Goal: Task Accomplishment & Management: Complete application form

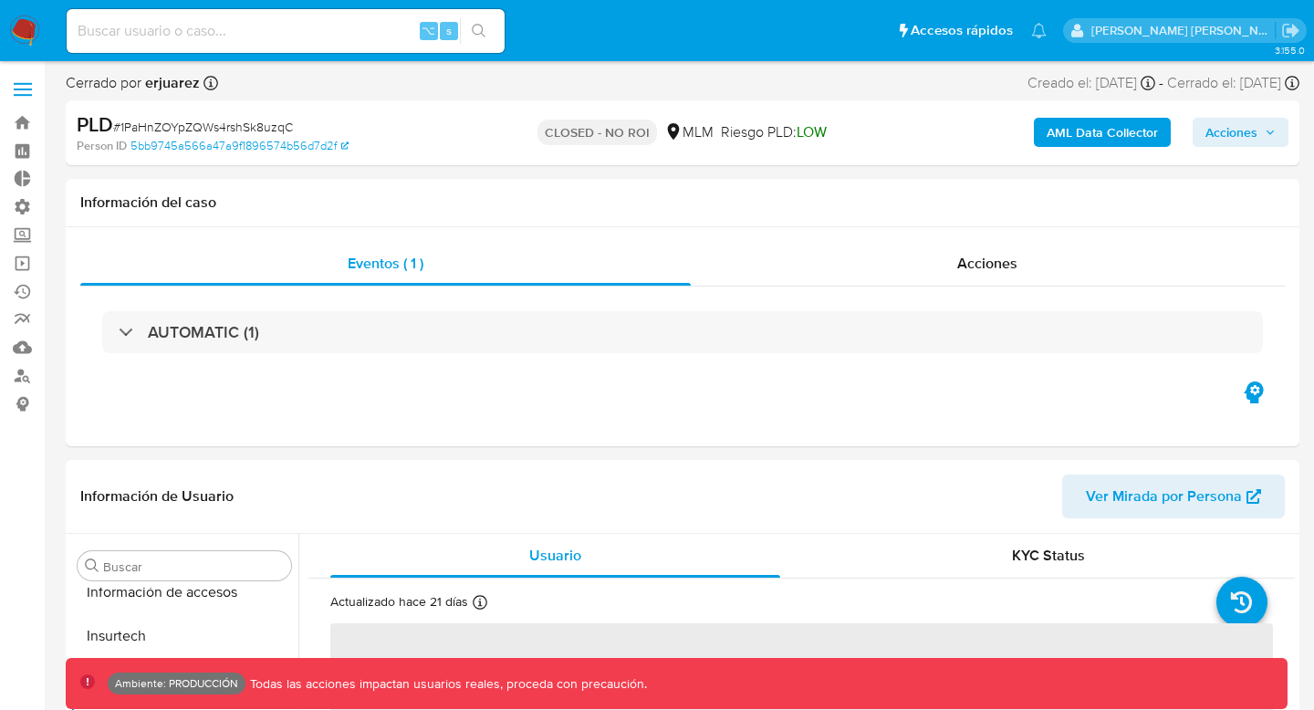
scroll to position [771, 0]
select select "10"
click at [20, 352] on link "Mulan" at bounding box center [108, 347] width 217 height 28
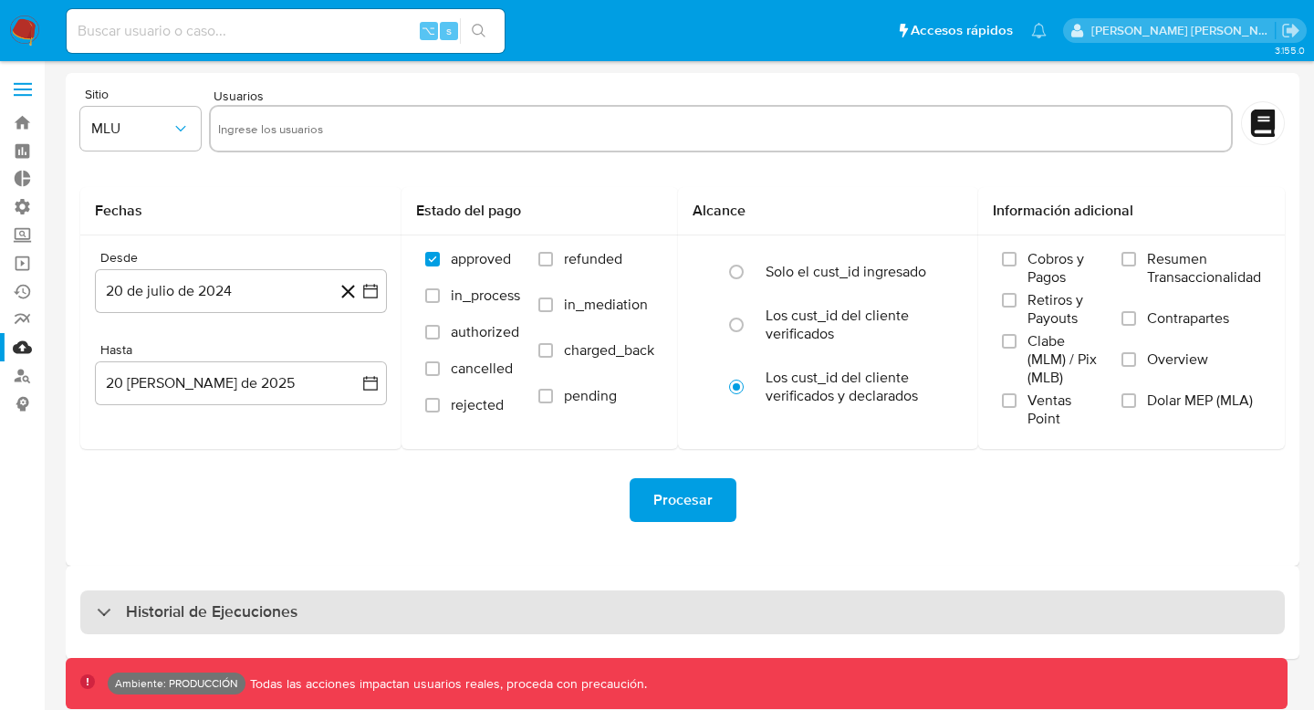
click at [148, 619] on h3 "Historial de Ejecuciones" at bounding box center [212, 612] width 172 height 22
select select "10"
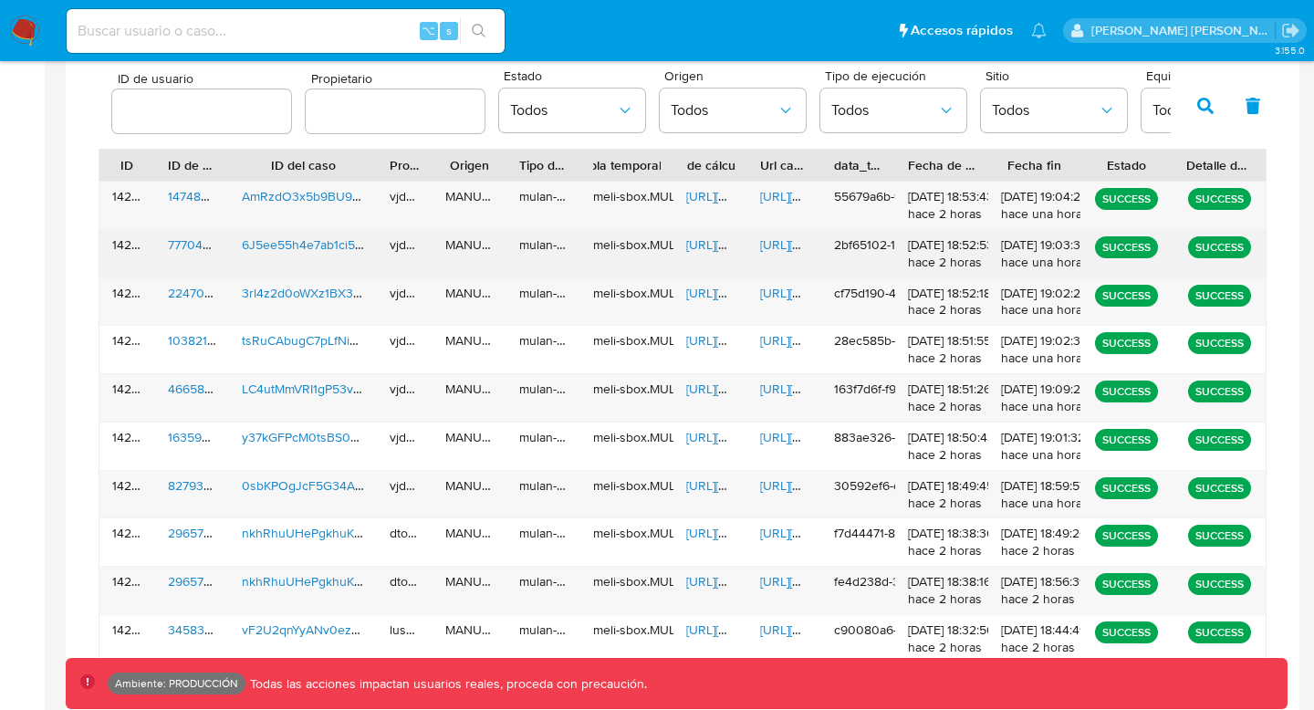
scroll to position [573, 0]
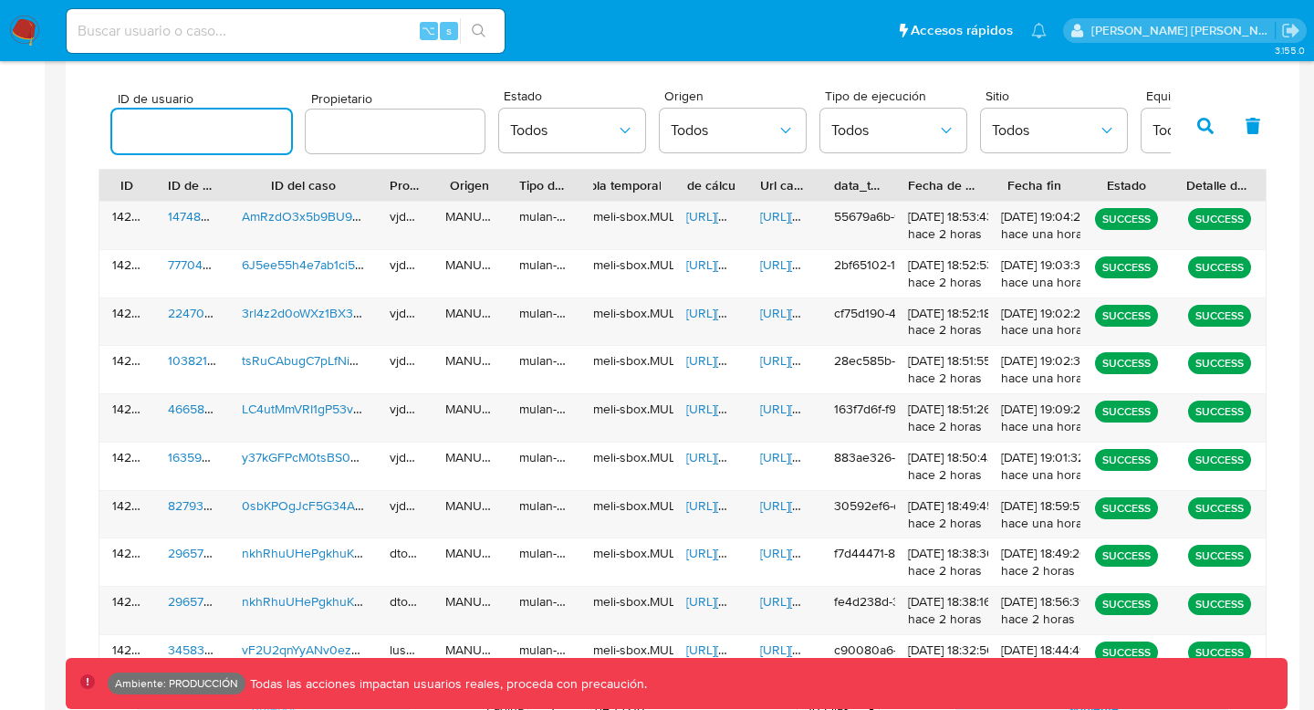
click at [214, 137] on input "number" at bounding box center [201, 132] width 179 height 24
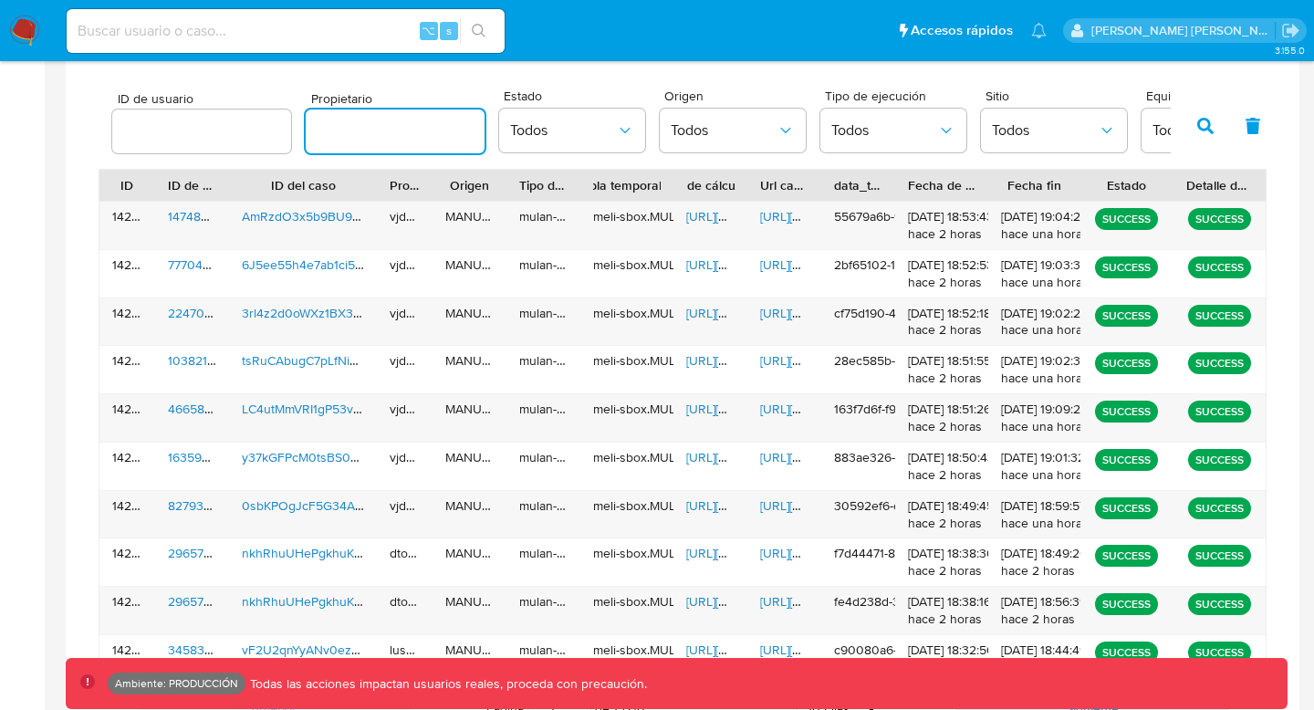
click at [350, 131] on input "text" at bounding box center [395, 132] width 179 height 24
type input "c"
type input "g"
click at [1016, 110] on button "Todos" at bounding box center [1054, 131] width 146 height 44
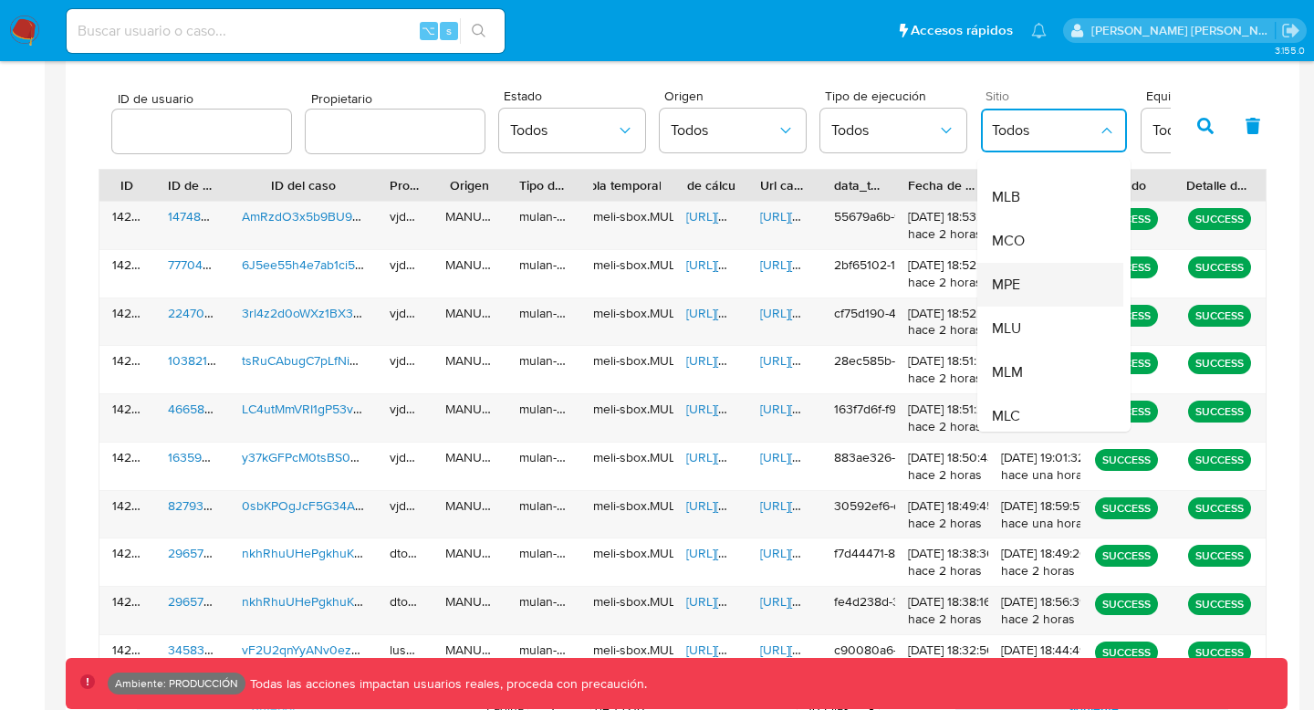
scroll to position [83, 0]
click at [1007, 360] on span "MLM" at bounding box center [1007, 359] width 31 height 18
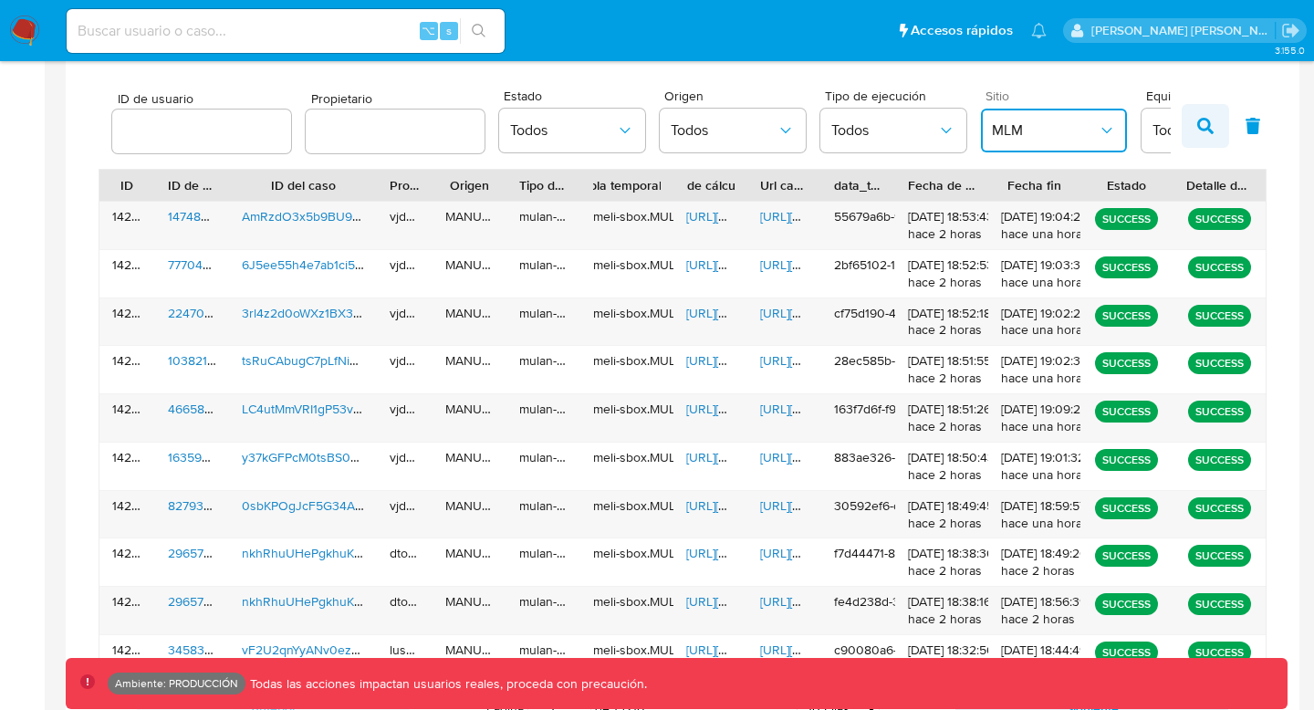
click at [1202, 121] on icon "button" at bounding box center [1205, 126] width 16 height 16
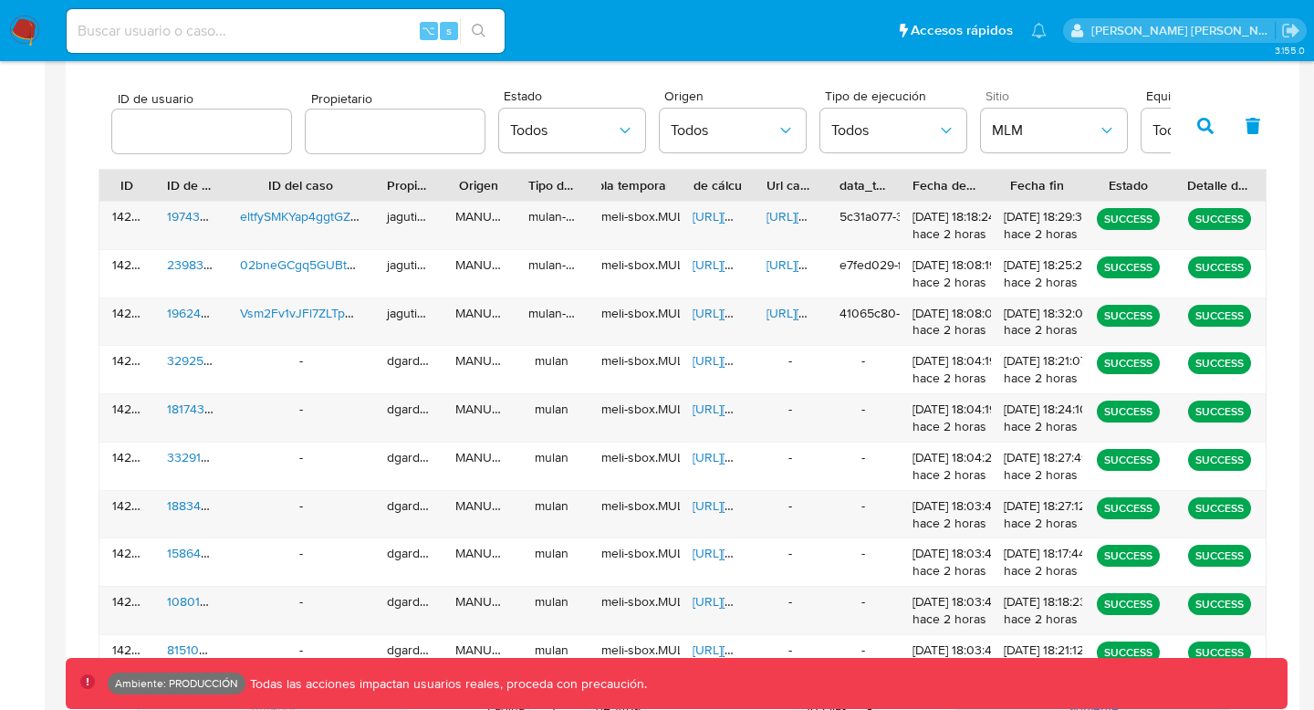
drag, startPoint x: 432, startPoint y: 184, endPoint x: 557, endPoint y: 180, distance: 125.1
click at [557, 181] on div "ID ID de usuario ID del caso Propietario Origen Tipo de ejecución Tabla tempora…" at bounding box center [682, 185] width 1166 height 31
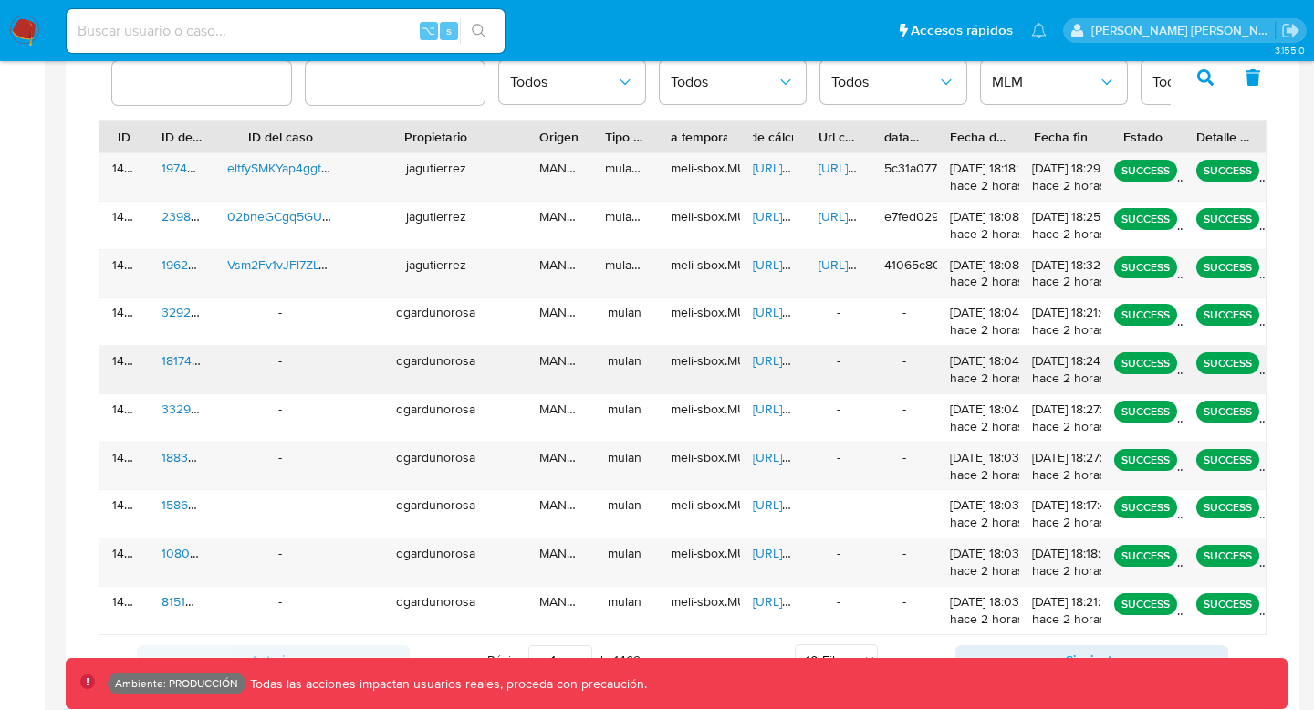
scroll to position [651, 0]
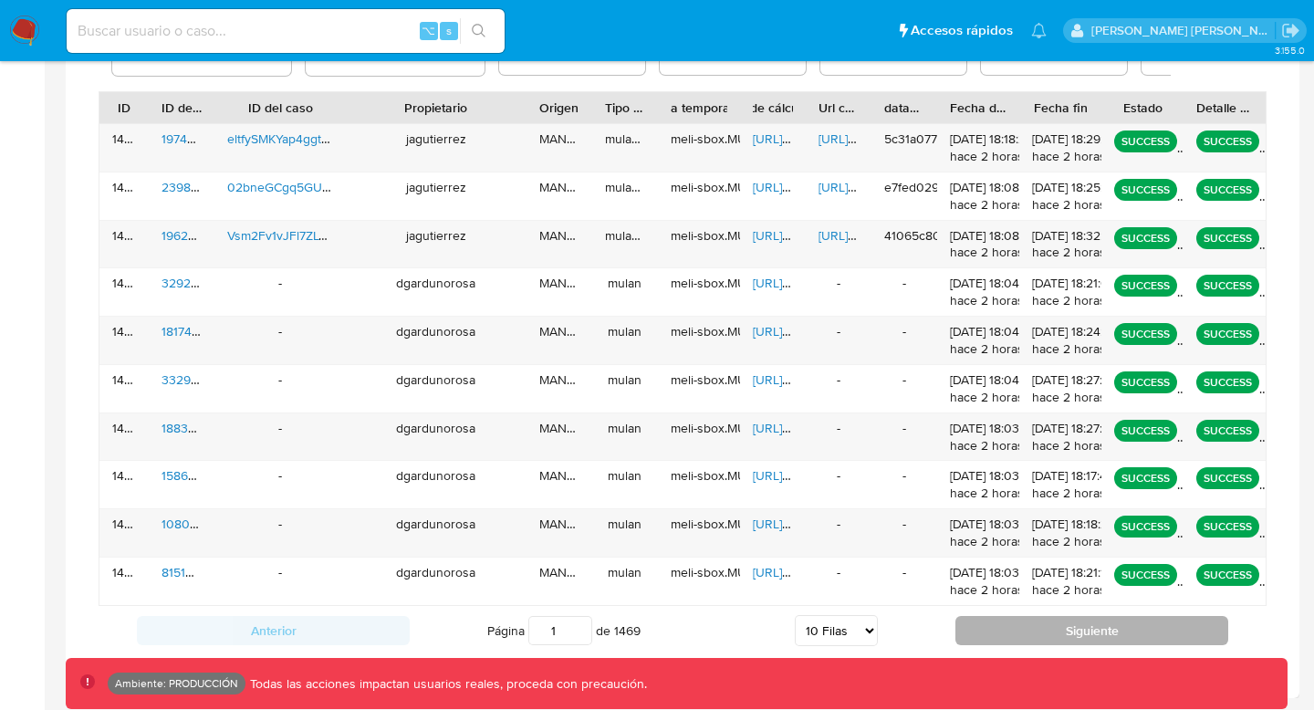
click at [1066, 620] on button "Siguiente" at bounding box center [1092, 630] width 273 height 29
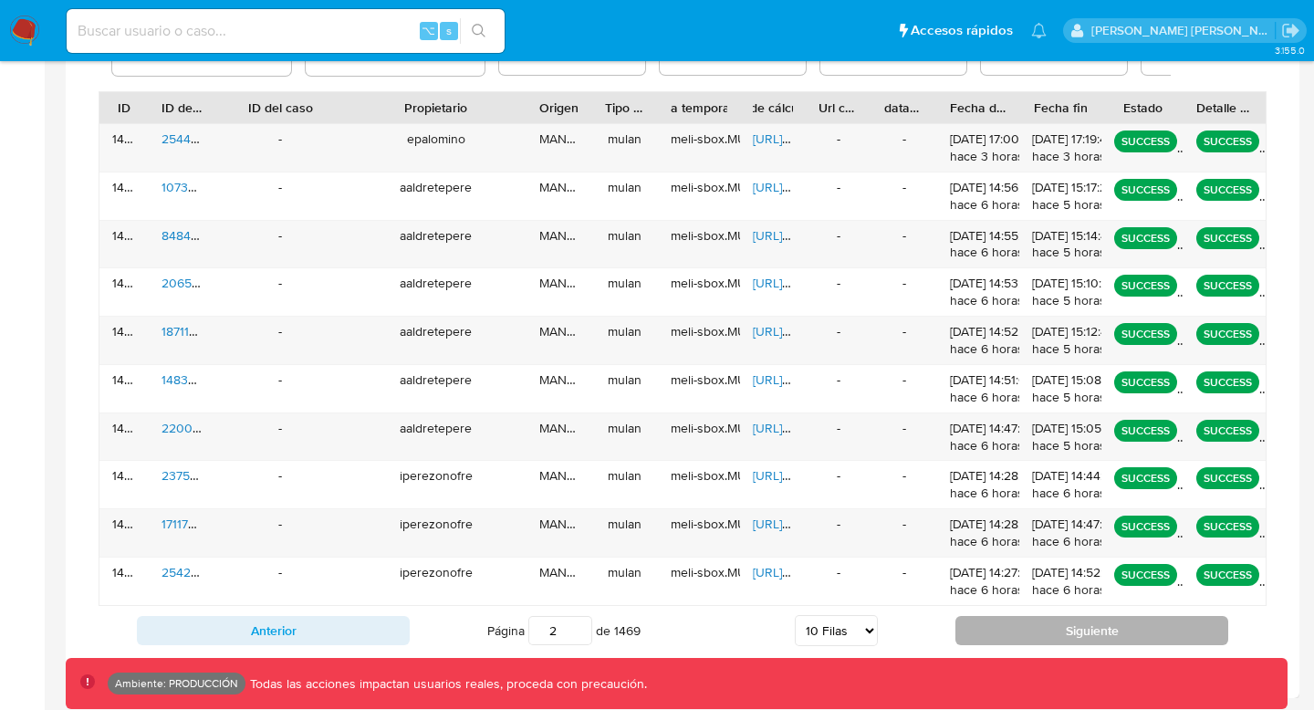
click at [1019, 630] on button "Siguiente" at bounding box center [1092, 630] width 273 height 29
click at [1018, 633] on button "Siguiente" at bounding box center [1092, 630] width 273 height 29
click at [1018, 634] on button "Siguiente" at bounding box center [1092, 630] width 273 height 29
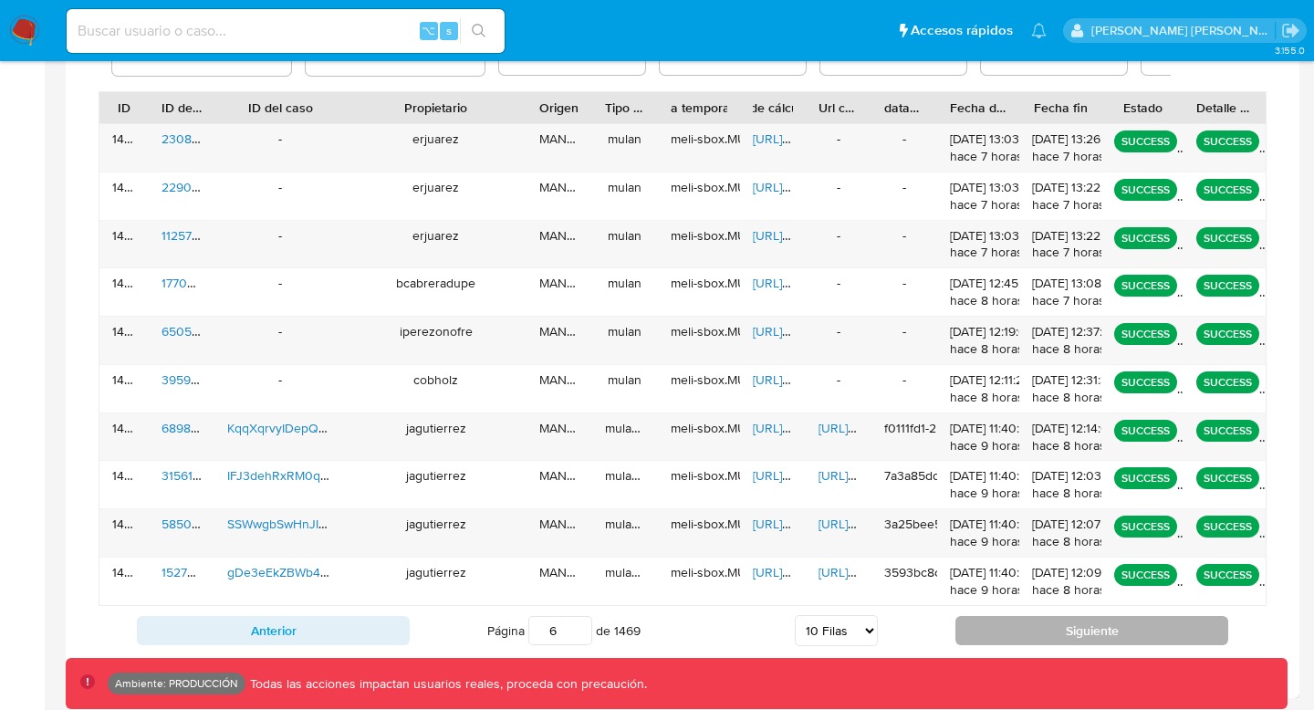
click at [1017, 634] on button "Siguiente" at bounding box center [1092, 630] width 273 height 29
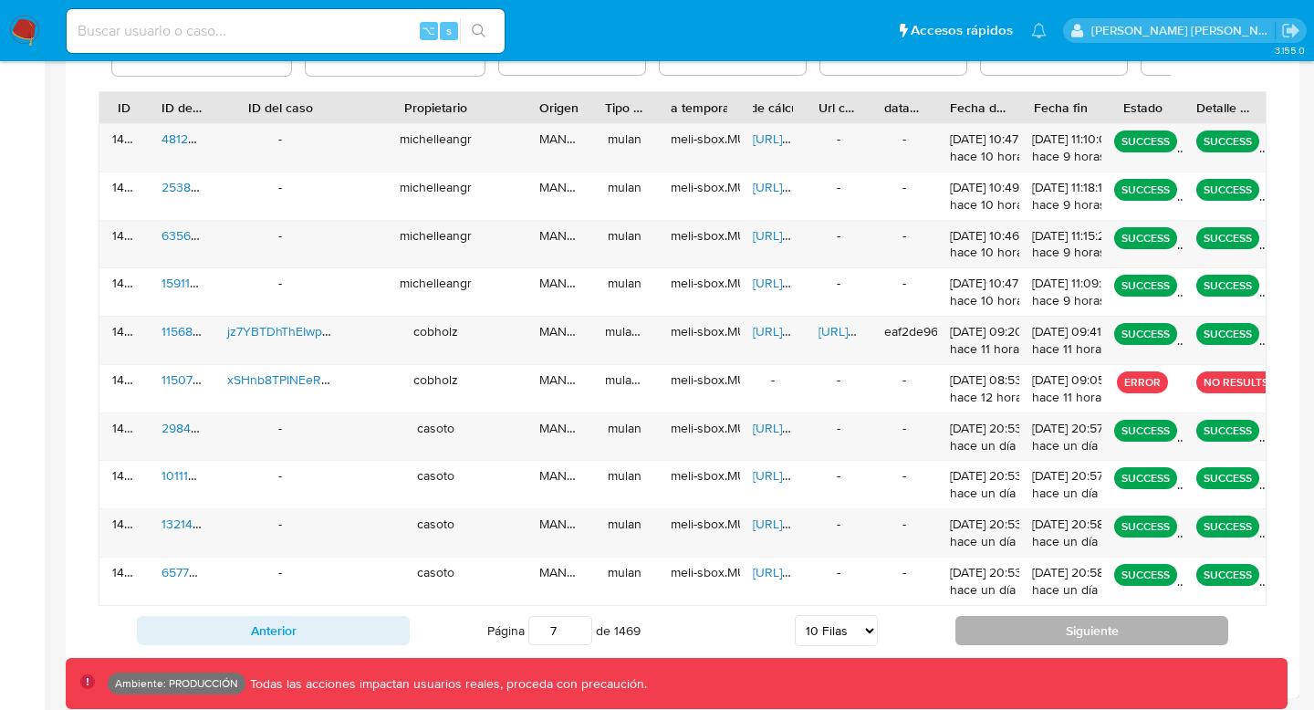
click at [1015, 634] on button "Siguiente" at bounding box center [1092, 630] width 273 height 29
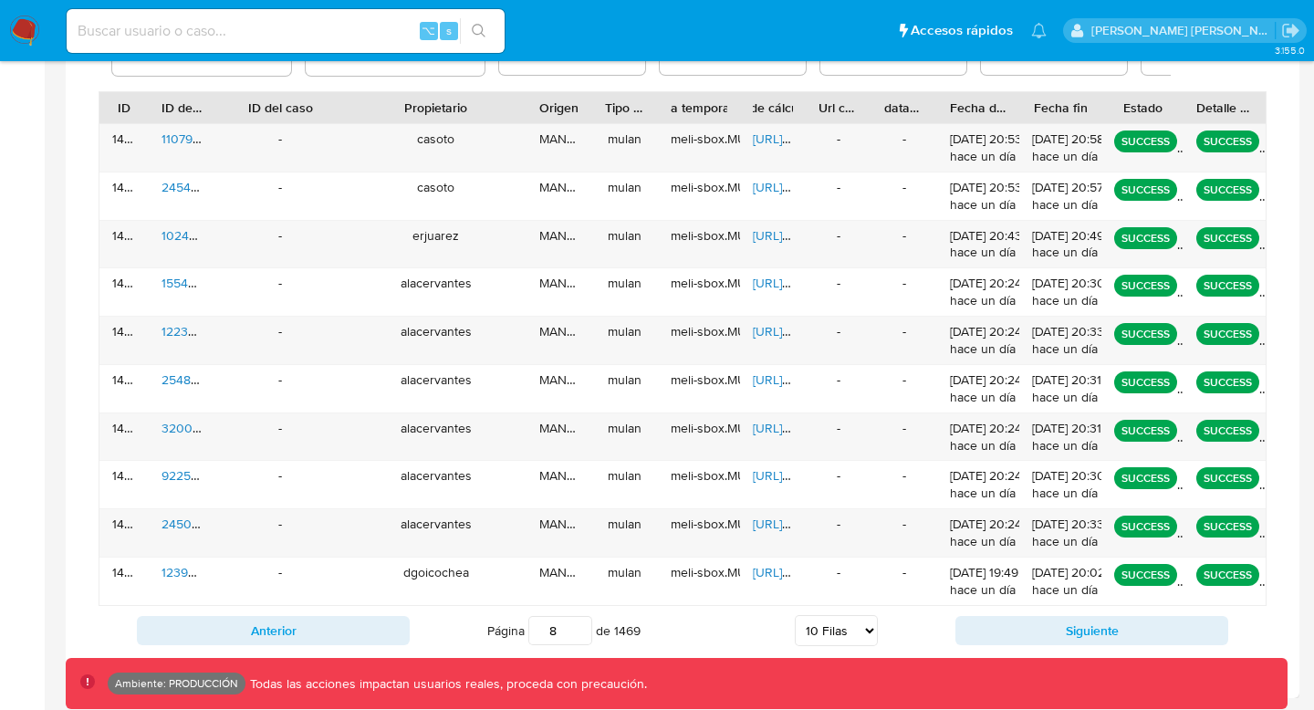
click at [411, 627] on div "Página 8 de 1469 5 [PERSON_NAME] 10 [PERSON_NAME] 20 [PERSON_NAME] 25 [PERSON_N…" at bounding box center [683, 630] width 546 height 37
click at [371, 623] on button "Anterior" at bounding box center [273, 630] width 273 height 29
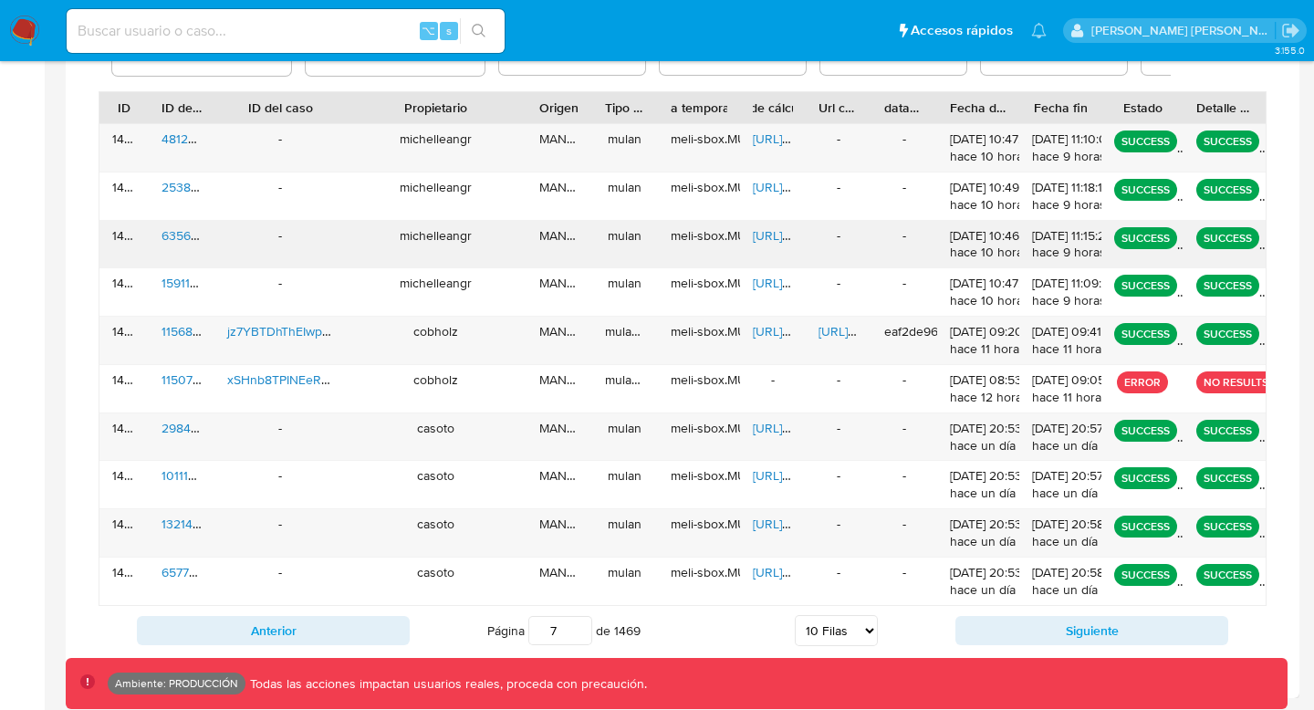
drag, startPoint x: 361, startPoint y: 635, endPoint x: 783, endPoint y: 233, distance: 582.9
click at [783, 233] on div "ID ID de usuario ID del caso Propietario Origen Tipo de ejecución Tabla tempora…" at bounding box center [683, 373] width 1168 height 564
click at [764, 139] on span "[URL][DOMAIN_NAME]" at bounding box center [816, 139] width 126 height 18
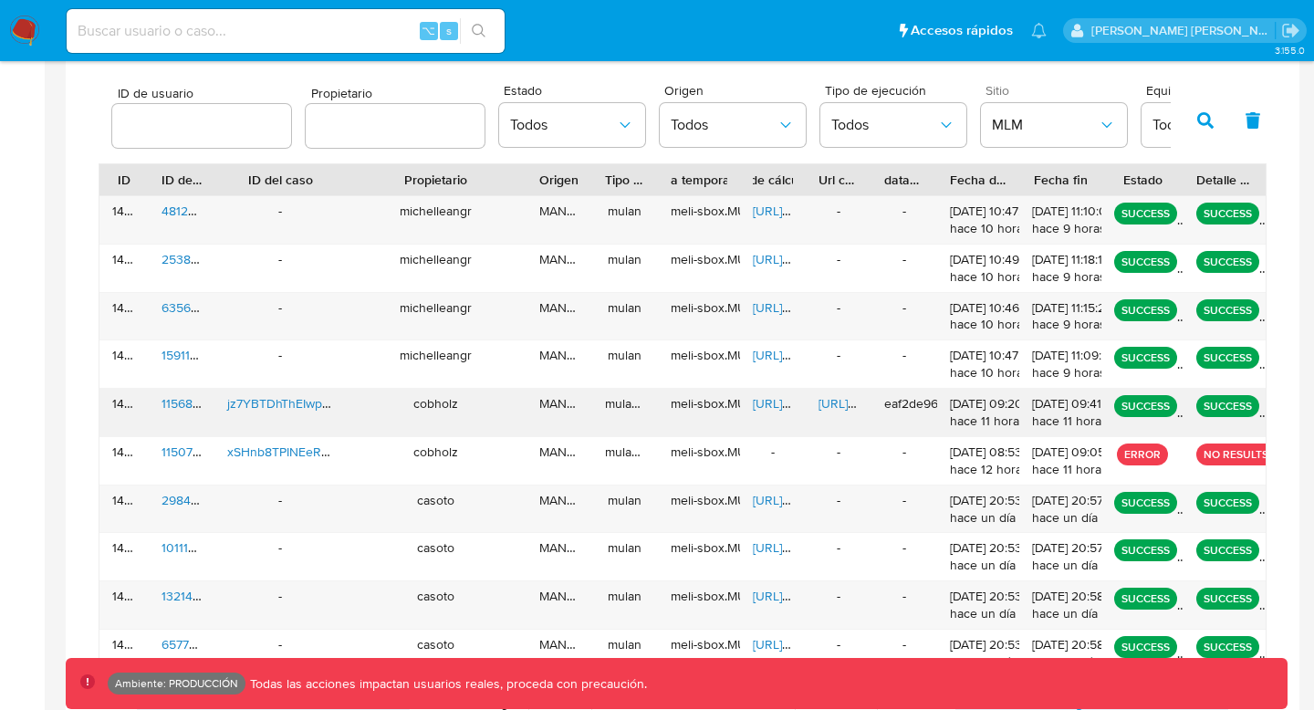
scroll to position [565, 0]
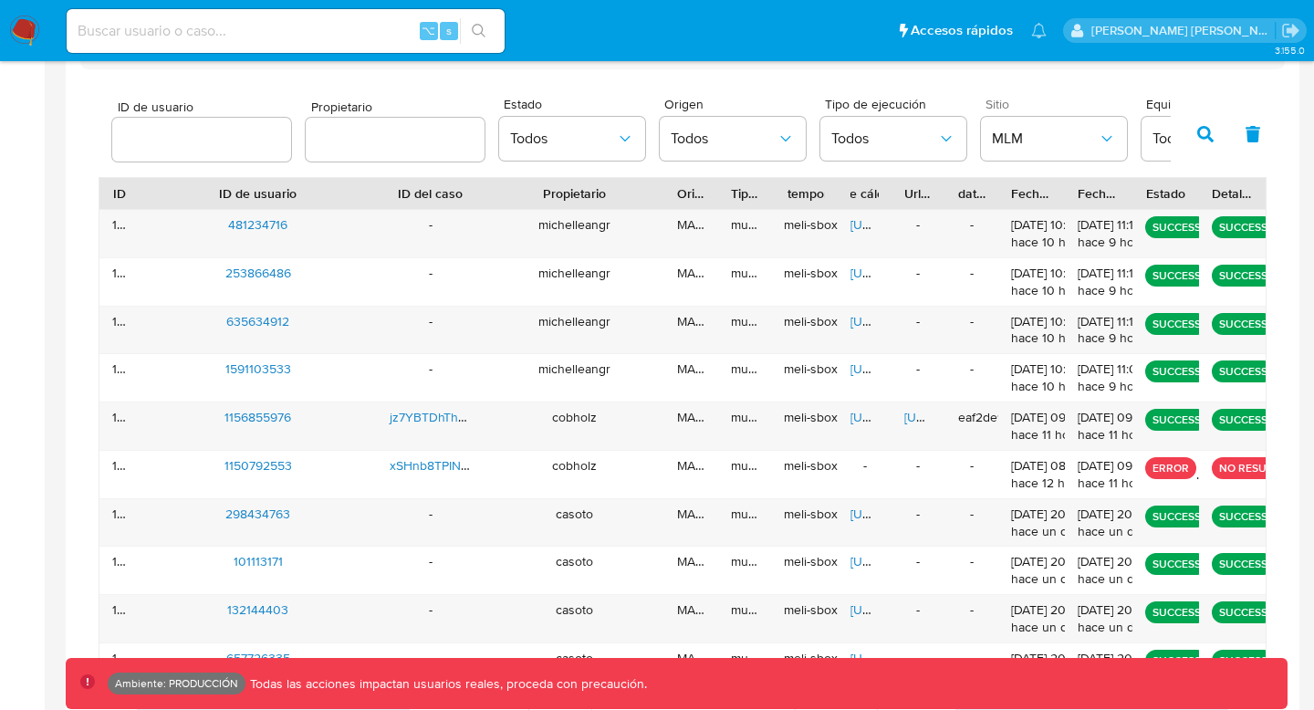
drag, startPoint x: 215, startPoint y: 197, endPoint x: 390, endPoint y: 185, distance: 174.7
click at [391, 185] on div at bounding box center [376, 193] width 33 height 31
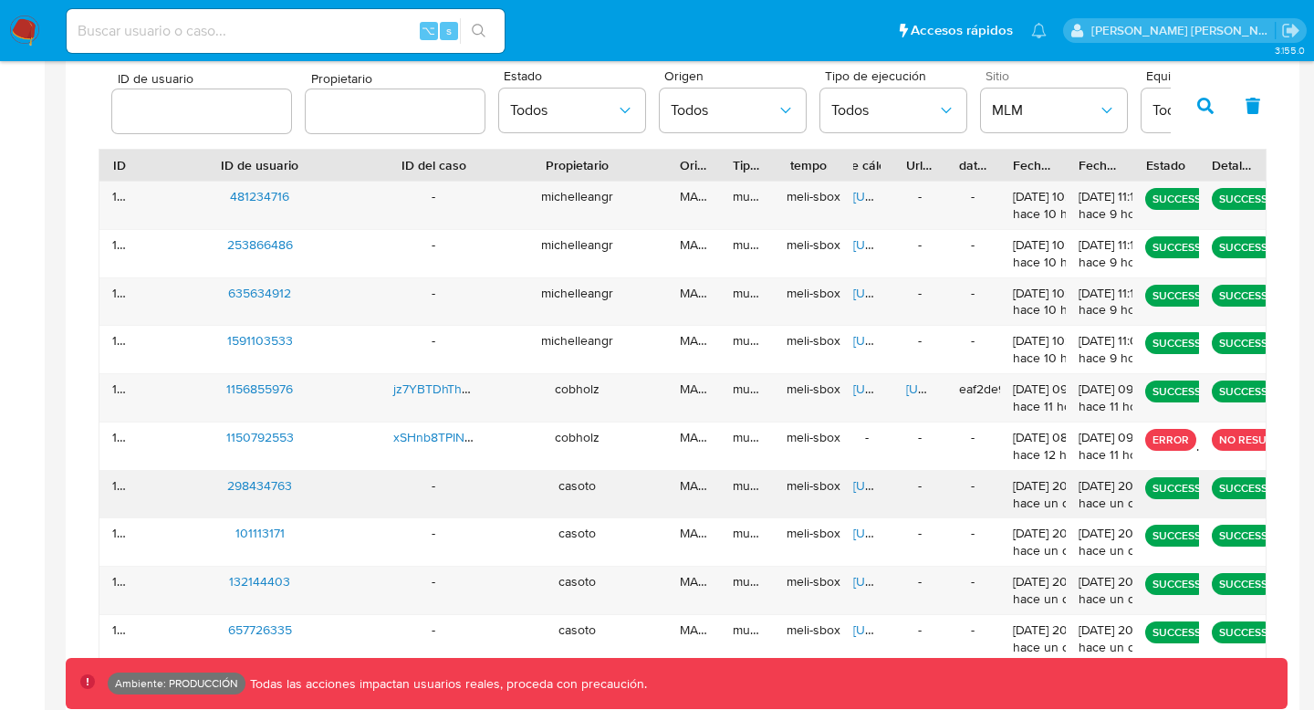
scroll to position [651, 0]
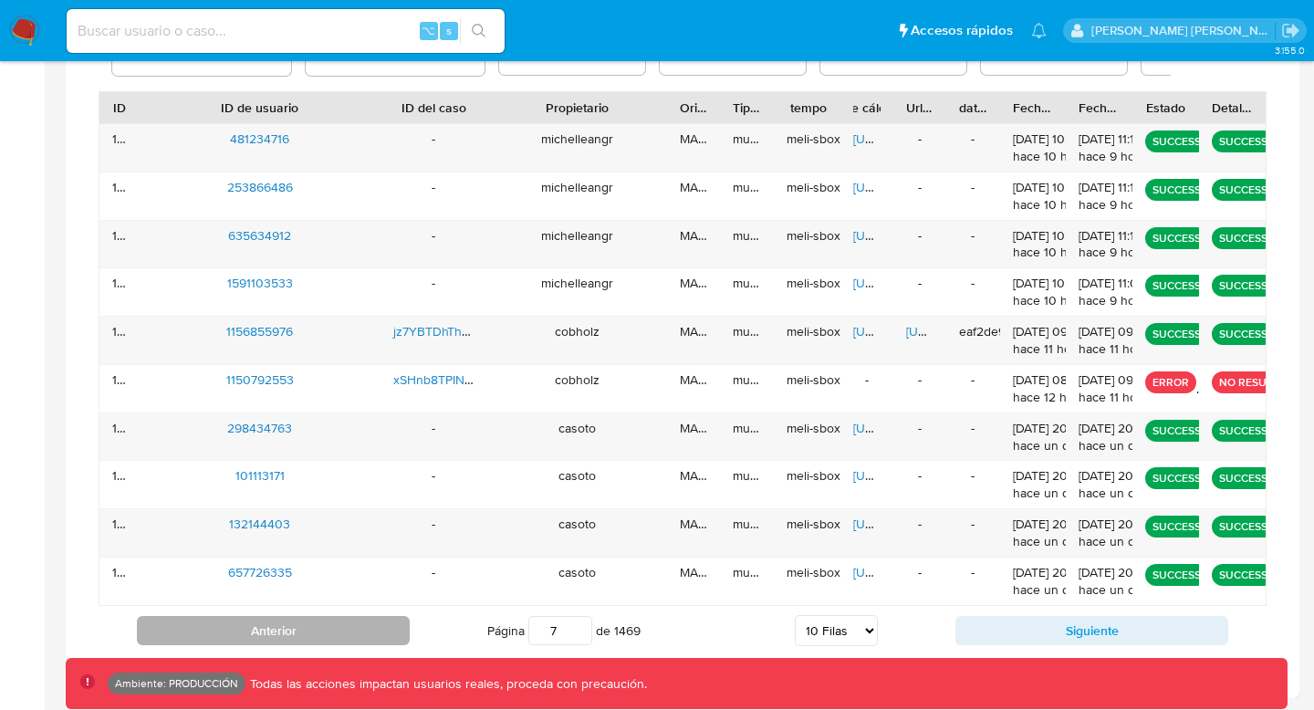
click at [352, 628] on button "Anterior" at bounding box center [273, 630] width 273 height 29
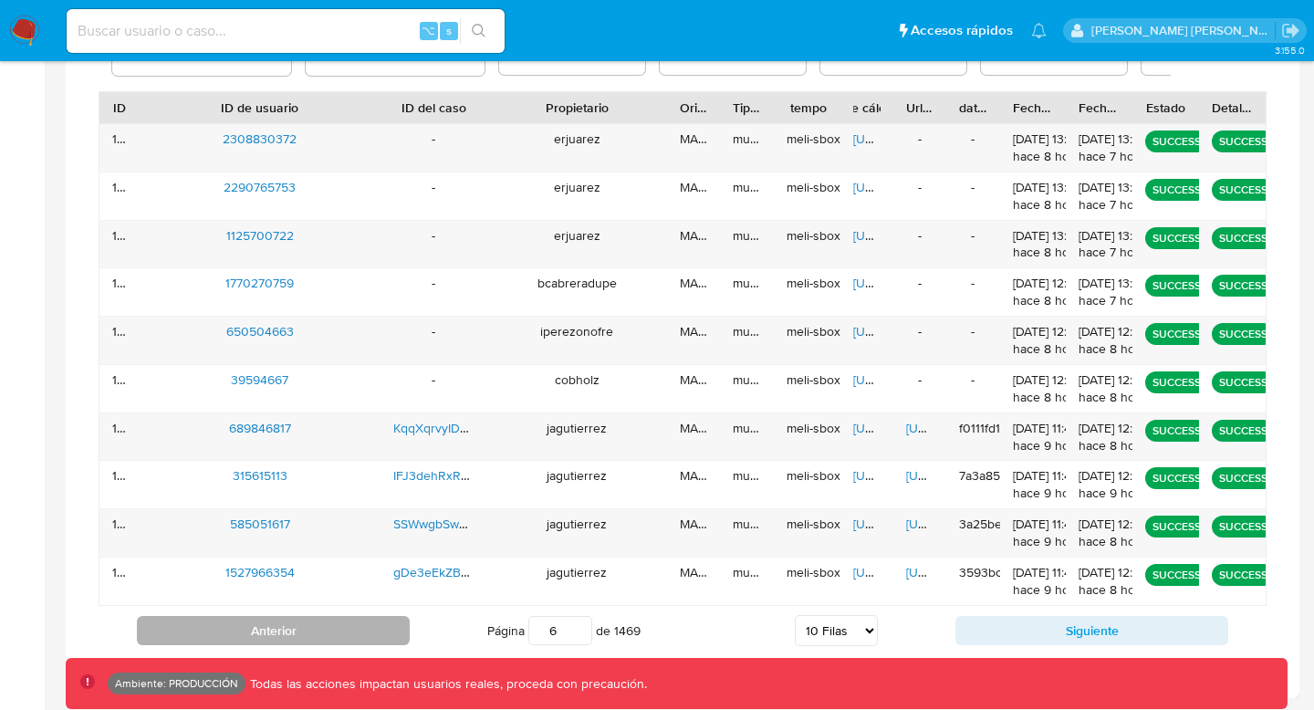
click at [348, 626] on button "Anterior" at bounding box center [273, 630] width 273 height 29
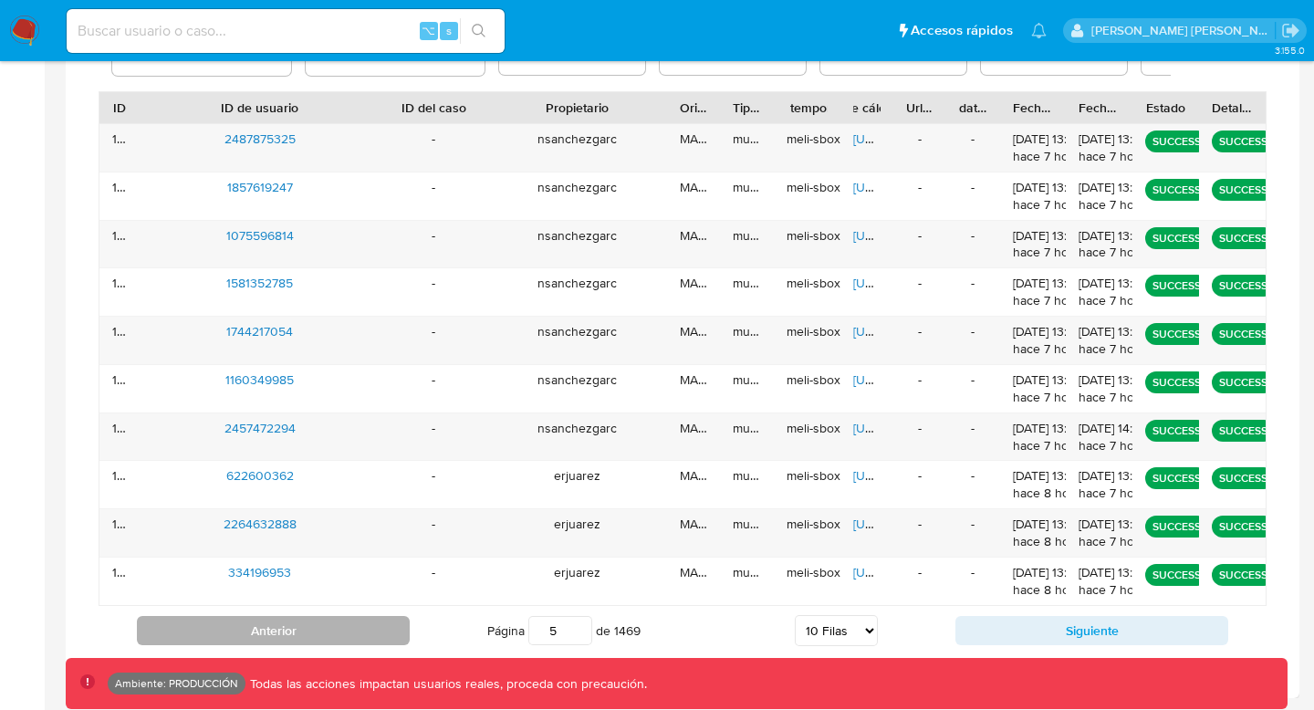
click at [345, 626] on button "Anterior" at bounding box center [273, 630] width 273 height 29
click at [344, 626] on button "Anterior" at bounding box center [273, 630] width 273 height 29
click at [338, 627] on button "Anterior" at bounding box center [273, 630] width 273 height 29
click at [334, 628] on button "Anterior" at bounding box center [273, 630] width 273 height 29
type input "1"
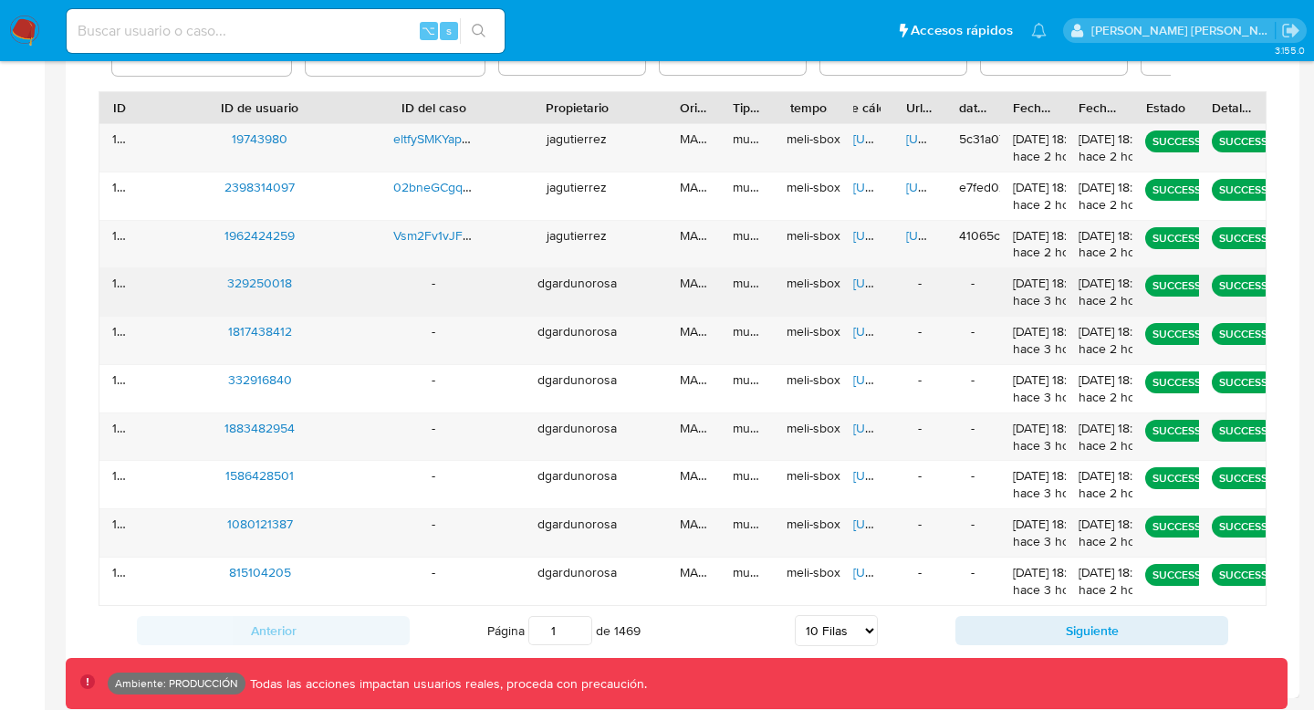
drag, startPoint x: 225, startPoint y: 285, endPoint x: 262, endPoint y: 285, distance: 37.4
click at [262, 285] on div "329250018" at bounding box center [260, 291] width 241 height 47
drag, startPoint x: 329, startPoint y: 282, endPoint x: 231, endPoint y: 279, distance: 97.7
click at [231, 279] on div "329250018" at bounding box center [260, 291] width 241 height 47
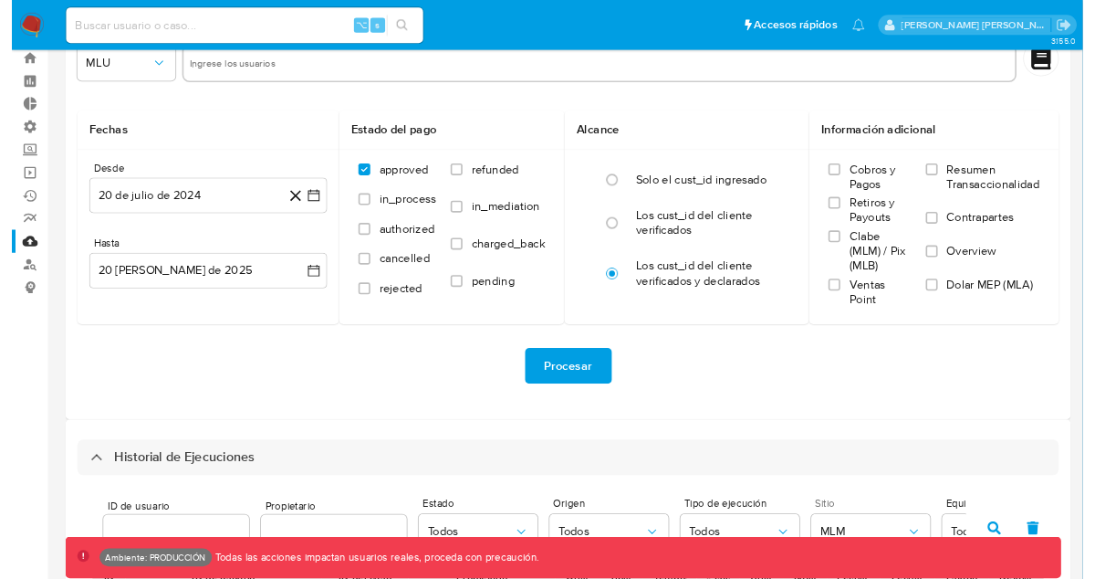
scroll to position [0, 0]
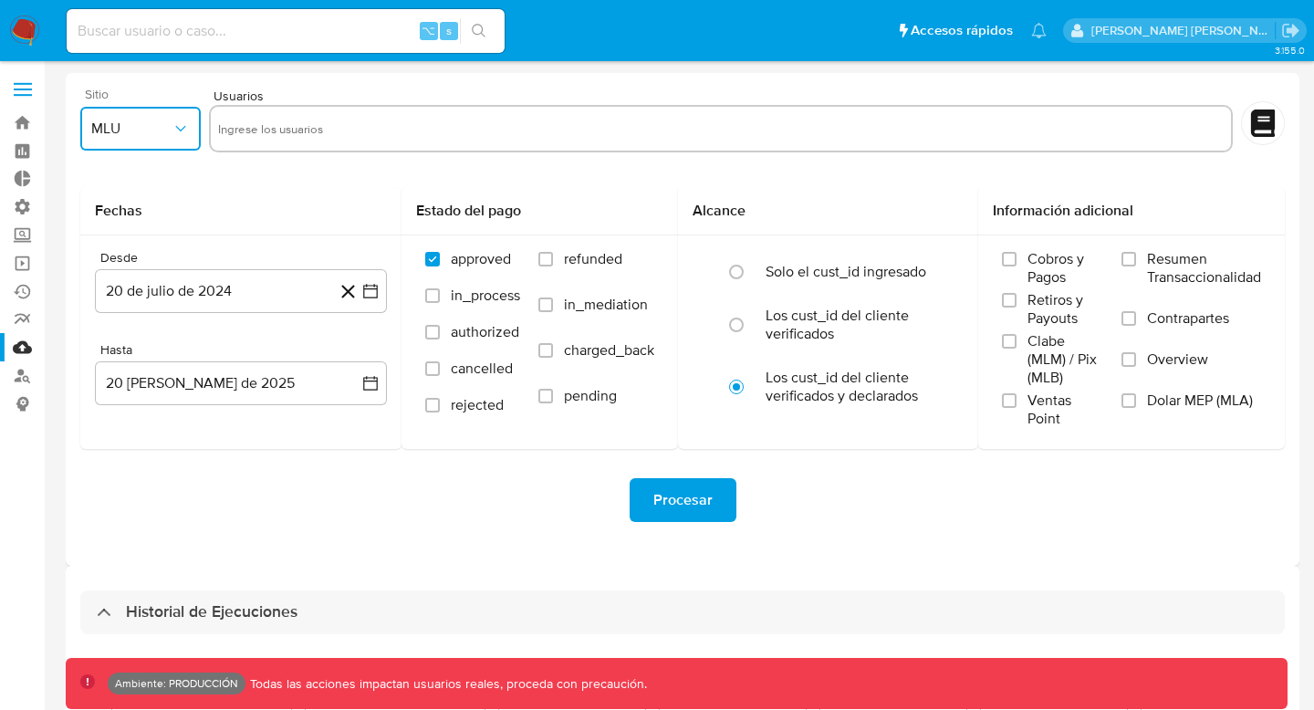
click at [120, 131] on span "MLU" at bounding box center [131, 129] width 80 height 18
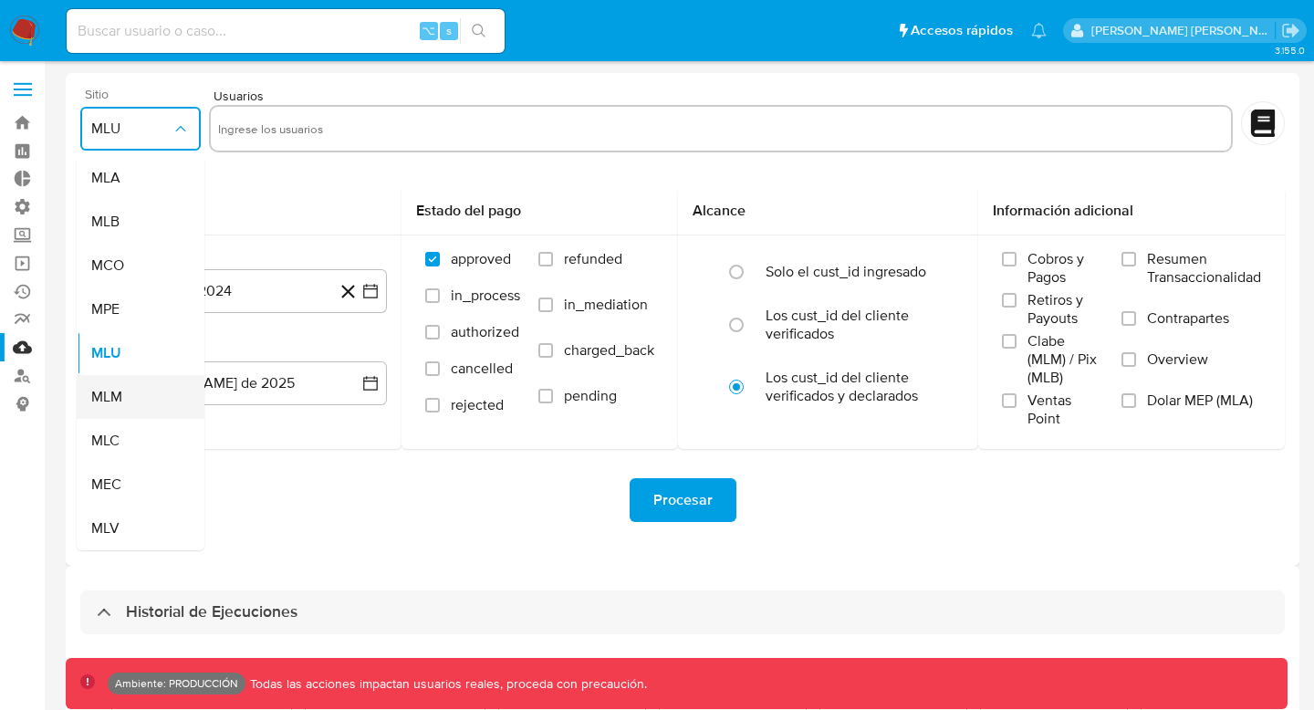
click at [113, 397] on span "MLM" at bounding box center [106, 397] width 31 height 18
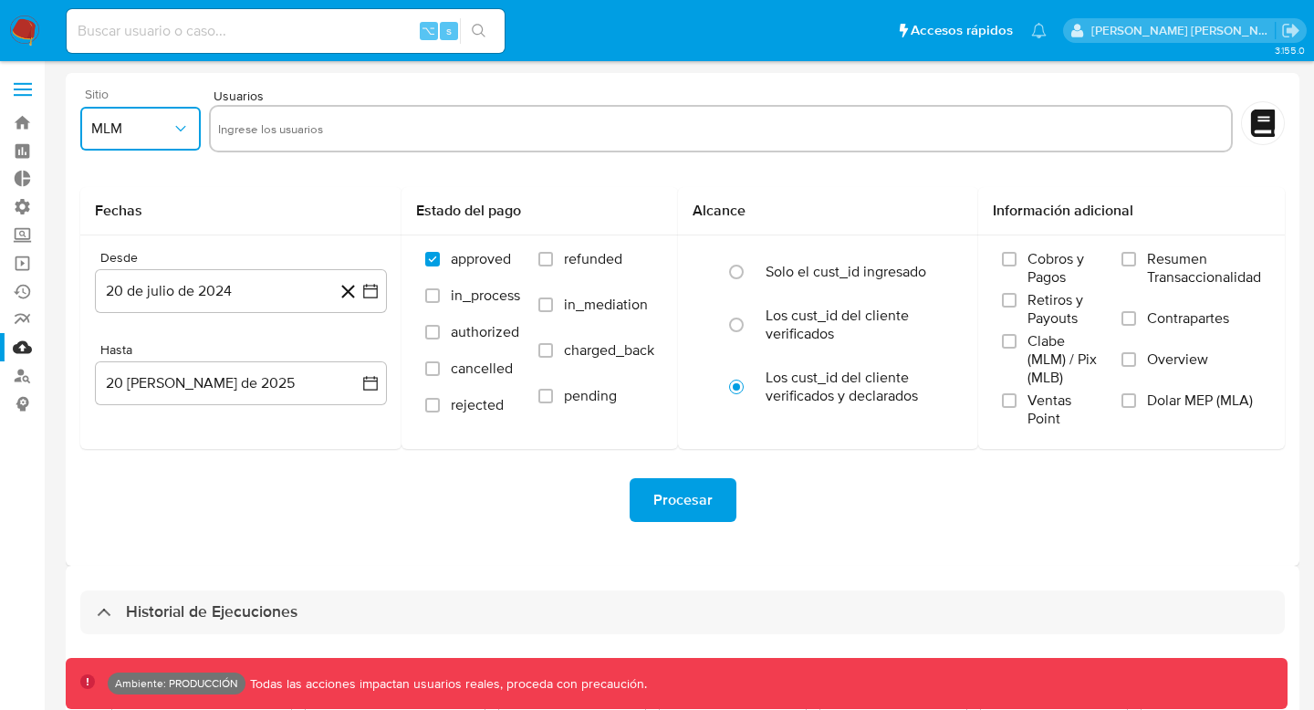
click at [434, 132] on input "text" at bounding box center [721, 128] width 1006 height 29
type input "329250018"
click at [293, 287] on button "20 de julio de 2024" at bounding box center [241, 291] width 292 height 44
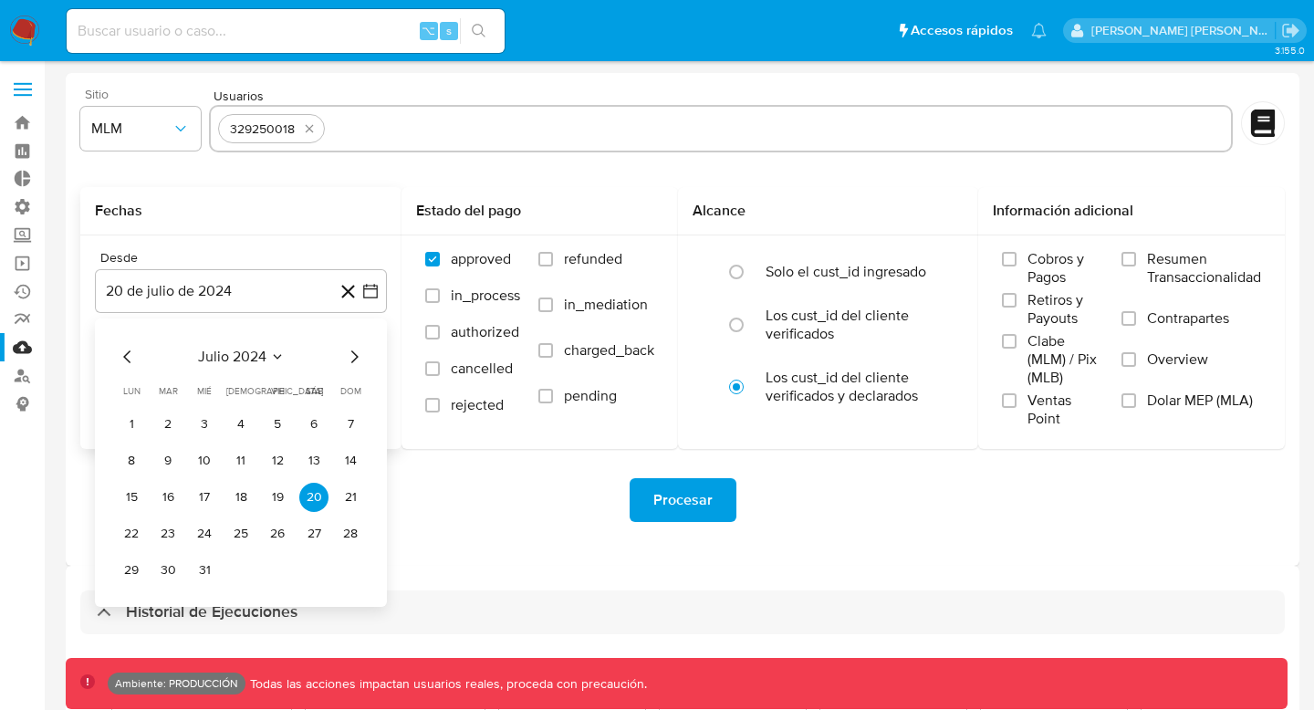
click at [126, 347] on icon "Mes anterior" at bounding box center [128, 357] width 22 height 22
click at [121, 350] on icon "Mes anterior" at bounding box center [128, 357] width 22 height 22
click at [136, 422] on button "1" at bounding box center [131, 424] width 29 height 29
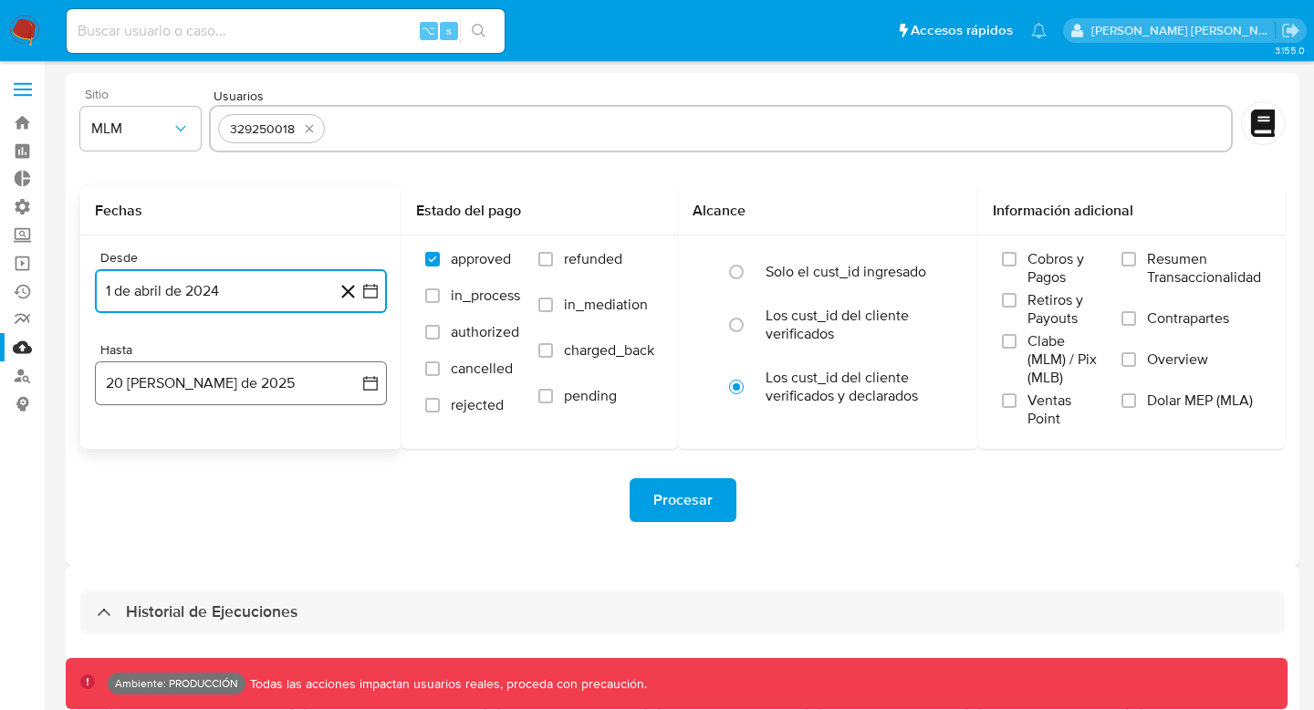
click at [371, 383] on icon "button" at bounding box center [370, 383] width 18 height 18
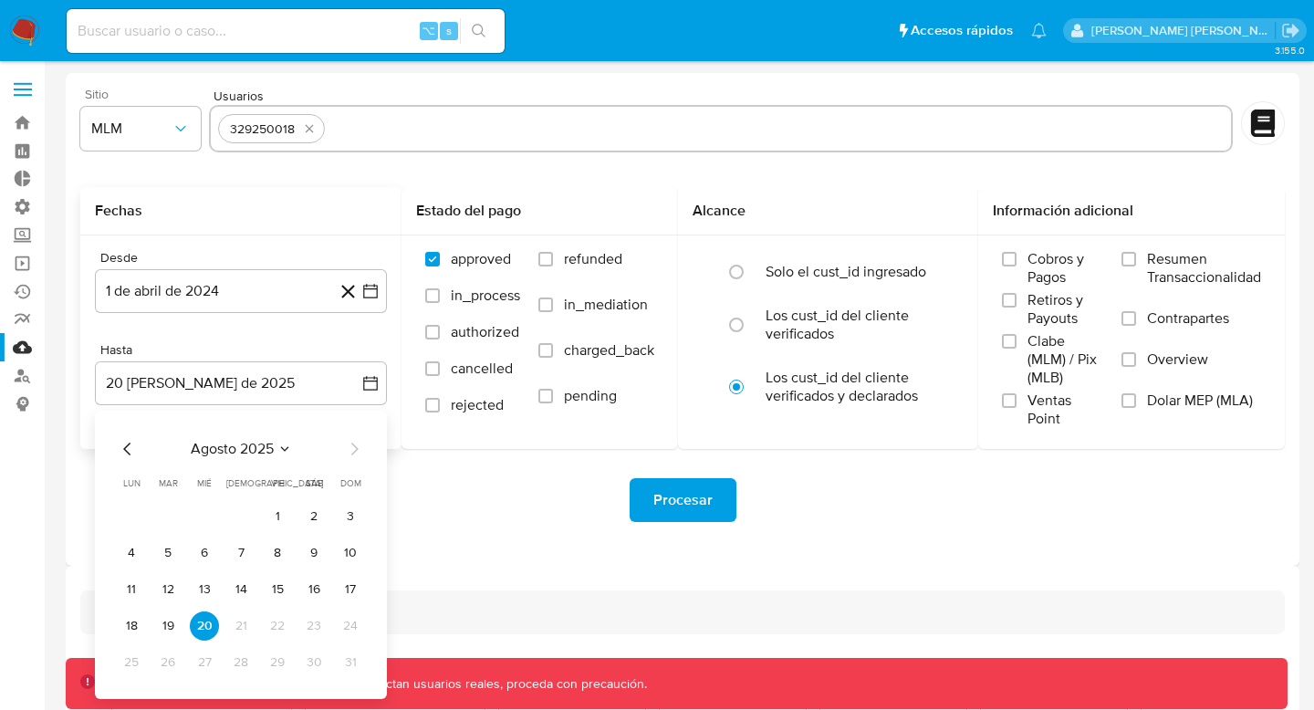
click at [112, 454] on div "agosto 2025 agosto 2025 lun lunes mar martes mié miércoles jue jueves vie viern…" at bounding box center [241, 555] width 292 height 288
click at [125, 452] on icon "Mes anterior" at bounding box center [128, 449] width 22 height 22
click at [245, 664] on button "31" at bounding box center [240, 662] width 29 height 29
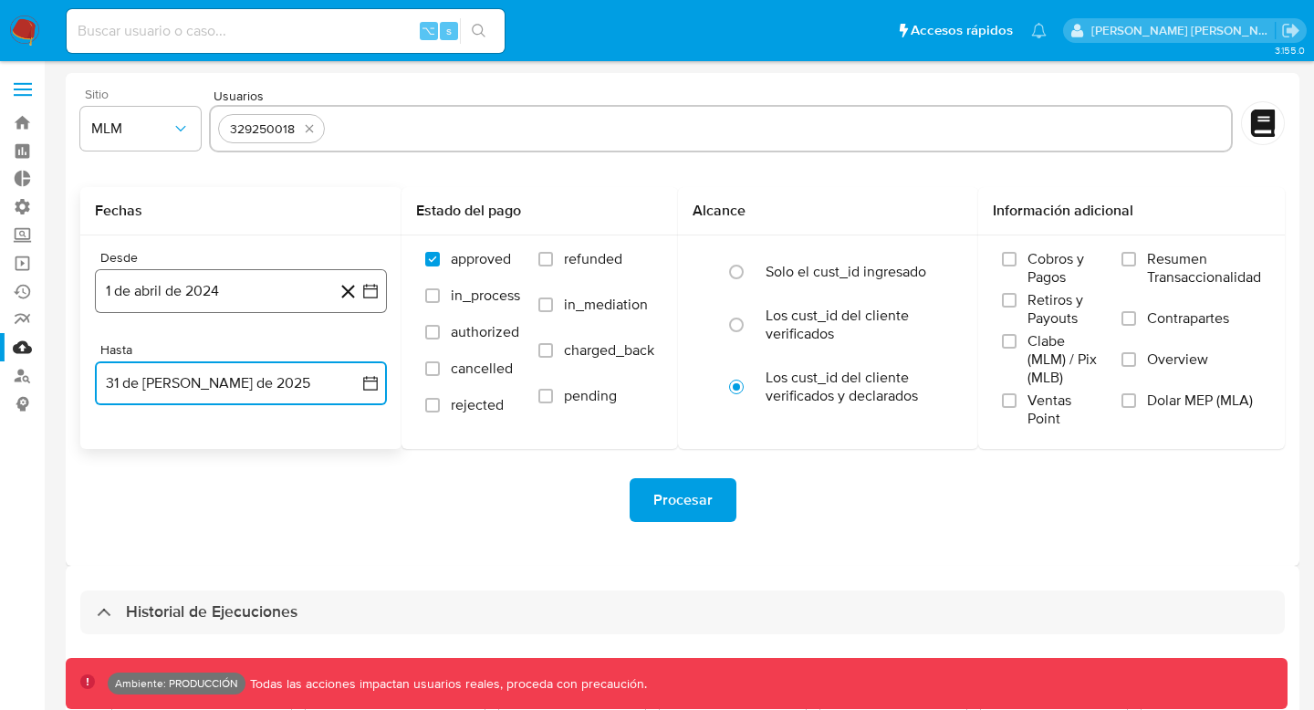
click at [288, 290] on button "1 de abril de 2024" at bounding box center [241, 291] width 292 height 44
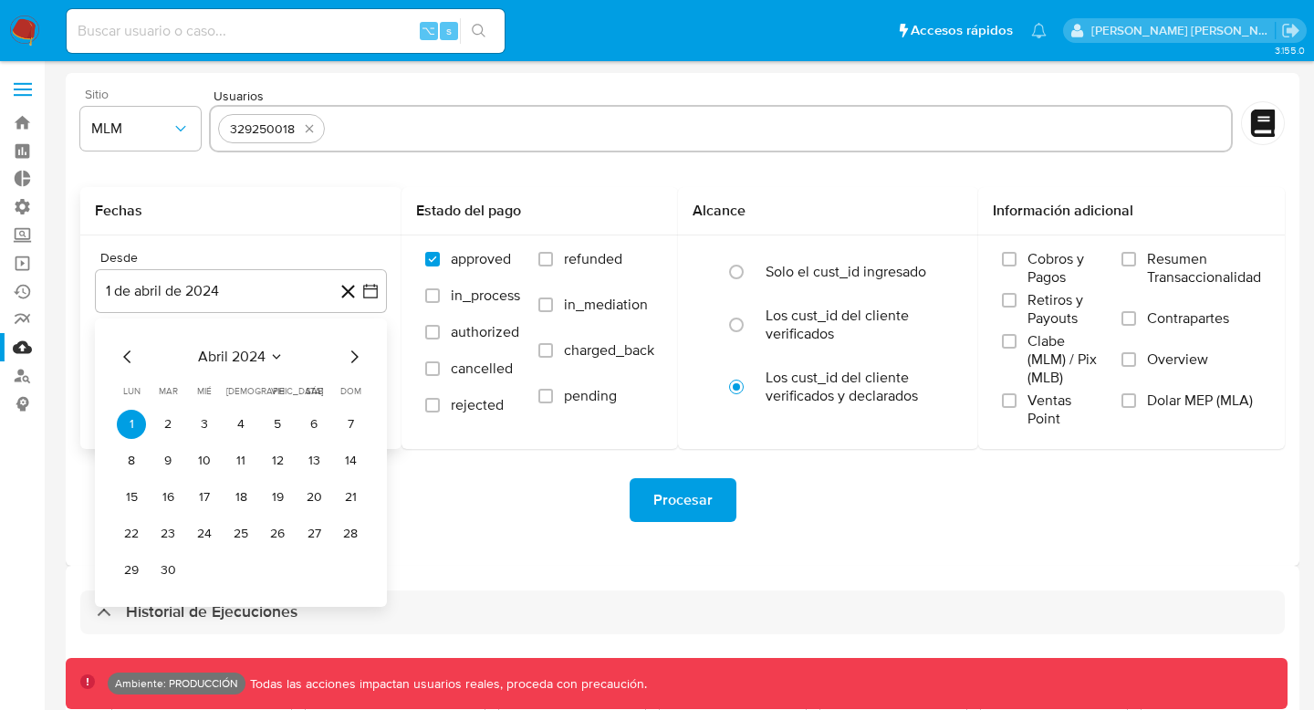
click at [360, 355] on icon "Mes siguiente" at bounding box center [354, 357] width 22 height 22
click at [352, 355] on icon "Mes siguiente" at bounding box center [354, 357] width 22 height 22
click at [260, 355] on span "junio 2024" at bounding box center [231, 357] width 73 height 18
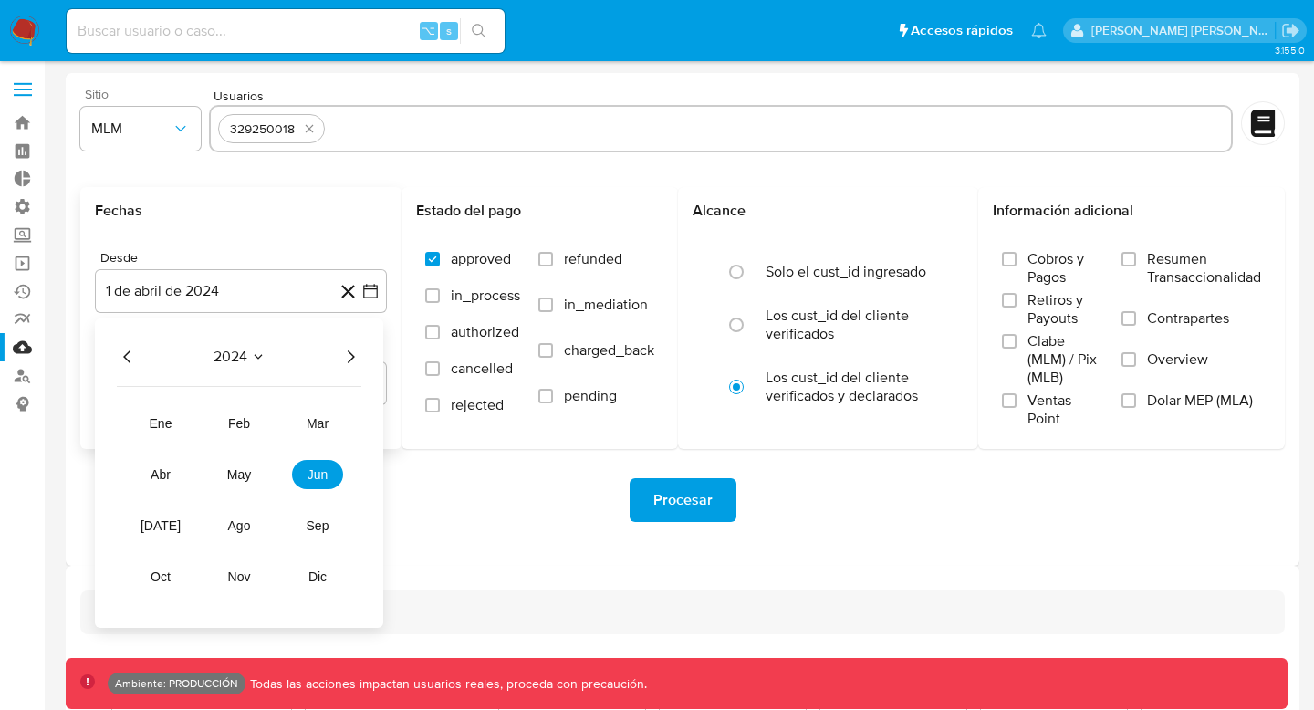
click at [351, 359] on icon "Año siguiente" at bounding box center [351, 356] width 7 height 13
click at [149, 472] on button "abr" at bounding box center [160, 474] width 51 height 29
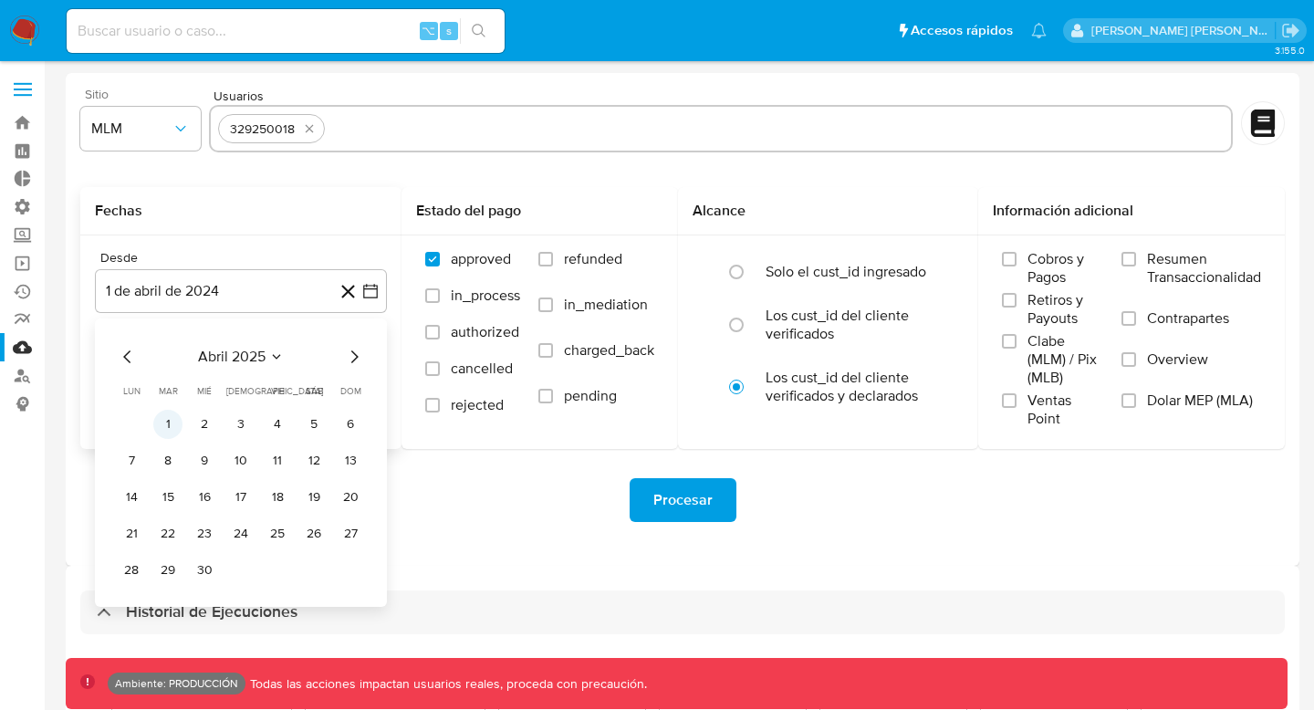
click at [171, 416] on button "1" at bounding box center [167, 424] width 29 height 29
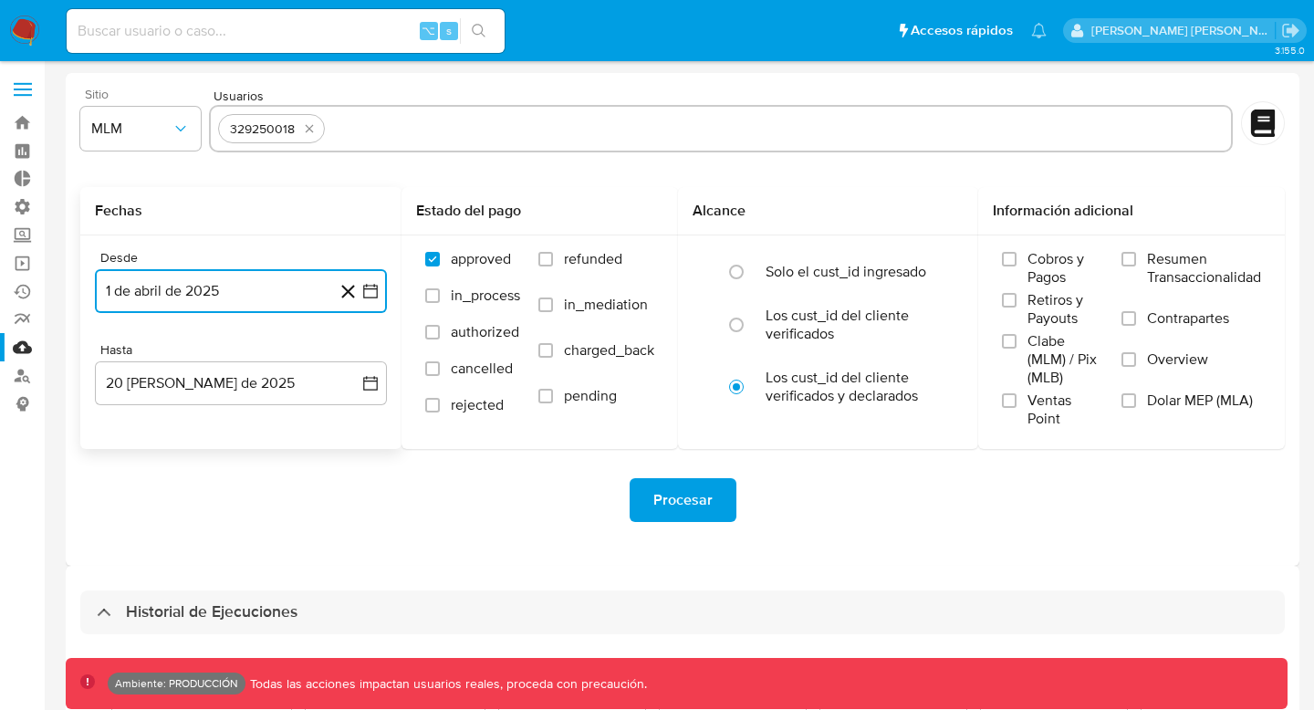
drag, startPoint x: 674, startPoint y: 500, endPoint x: 913, endPoint y: 497, distance: 238.2
click at [913, 497] on div "Procesar" at bounding box center [682, 500] width 1205 height 44
click at [677, 495] on span "Procesar" at bounding box center [682, 500] width 59 height 40
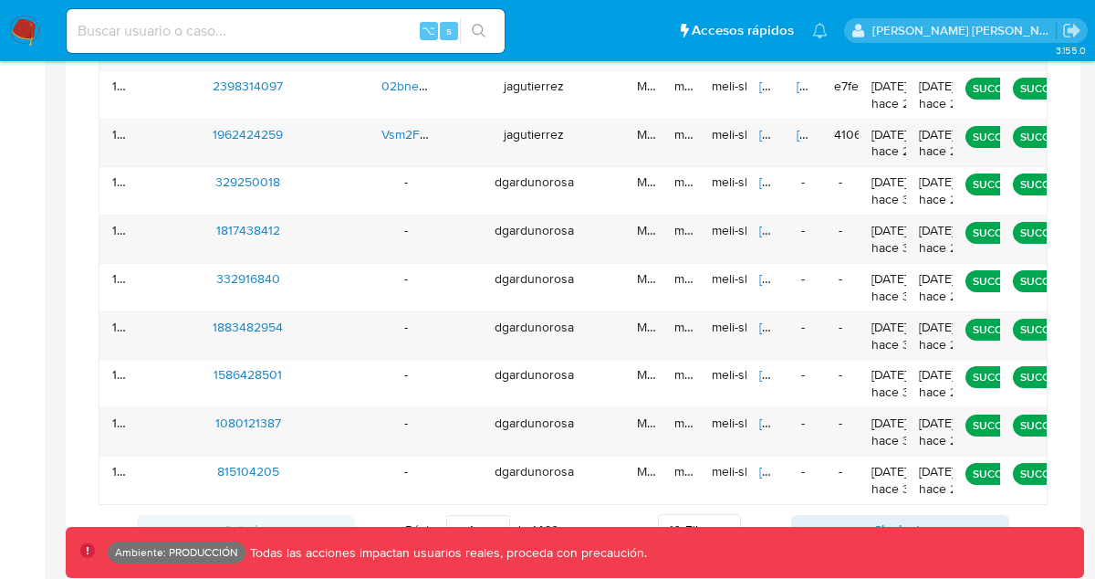
scroll to position [1033, 0]
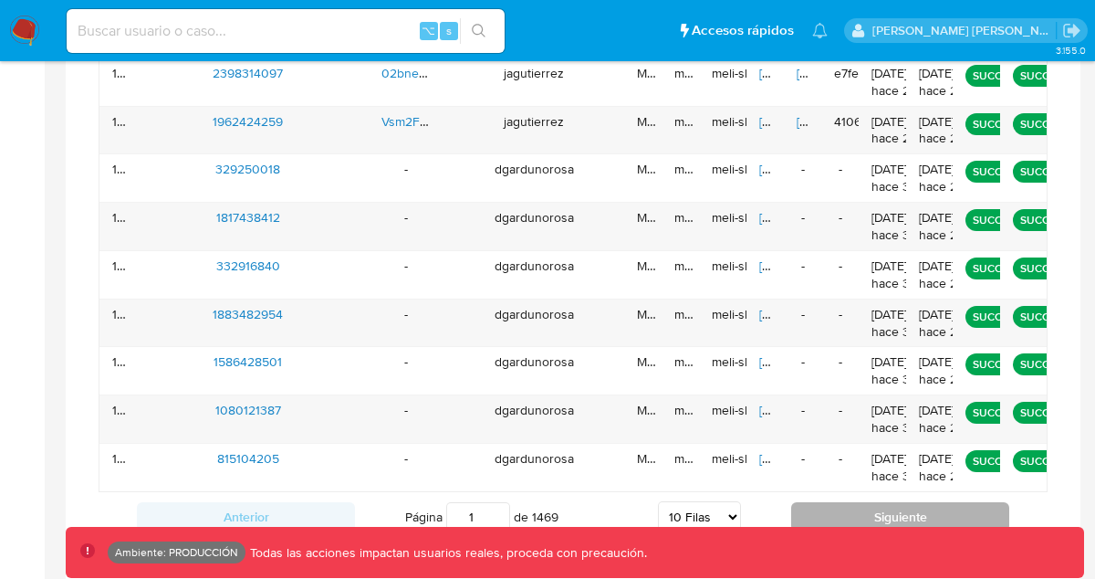
click at [886, 503] on button "Siguiente" at bounding box center [900, 516] width 218 height 29
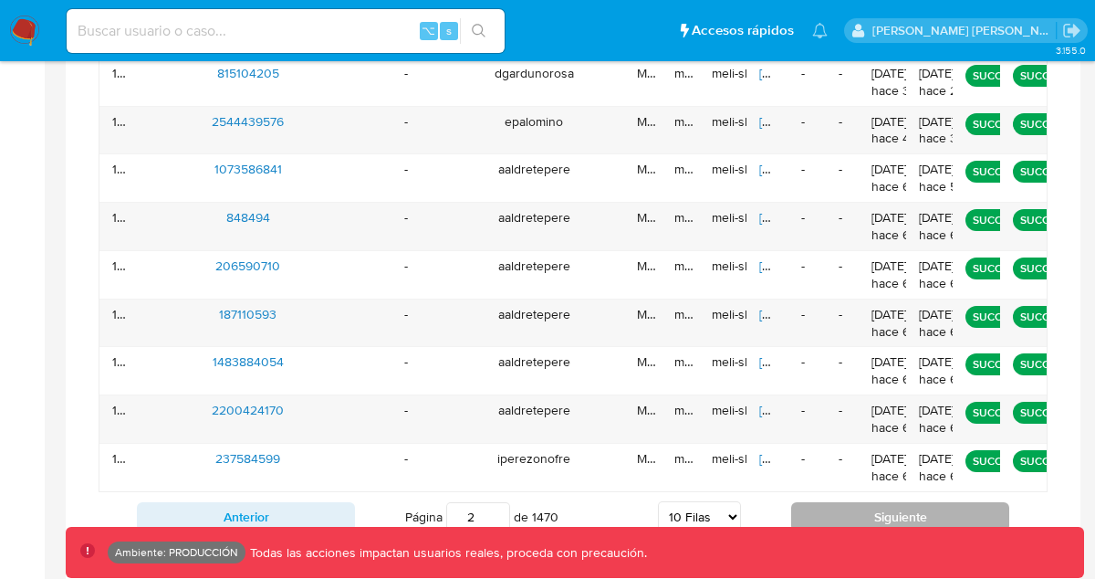
click at [886, 504] on button "Siguiente" at bounding box center [900, 516] width 218 height 29
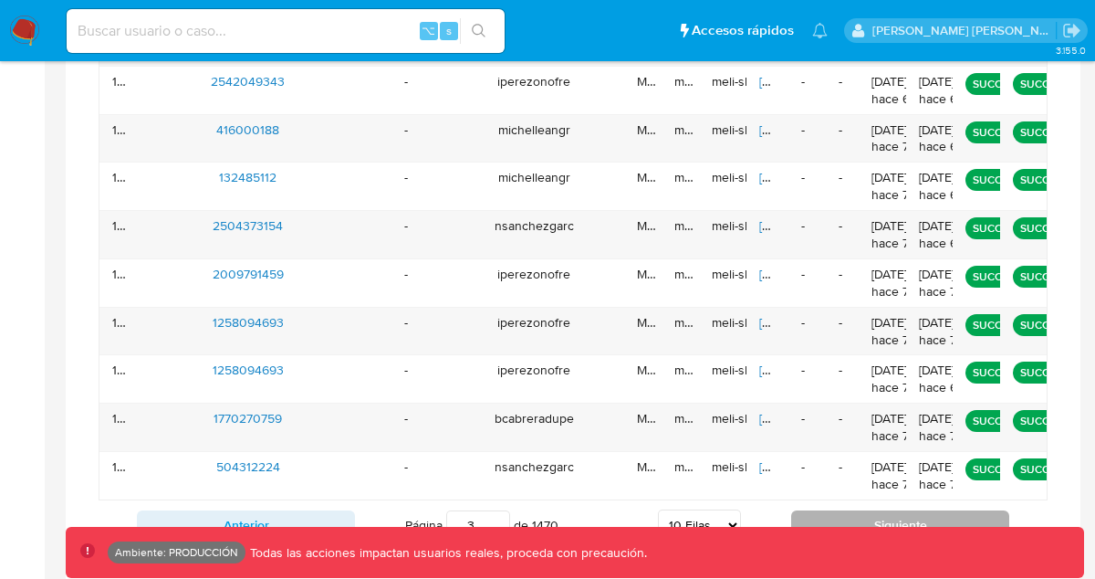
scroll to position [1026, 0]
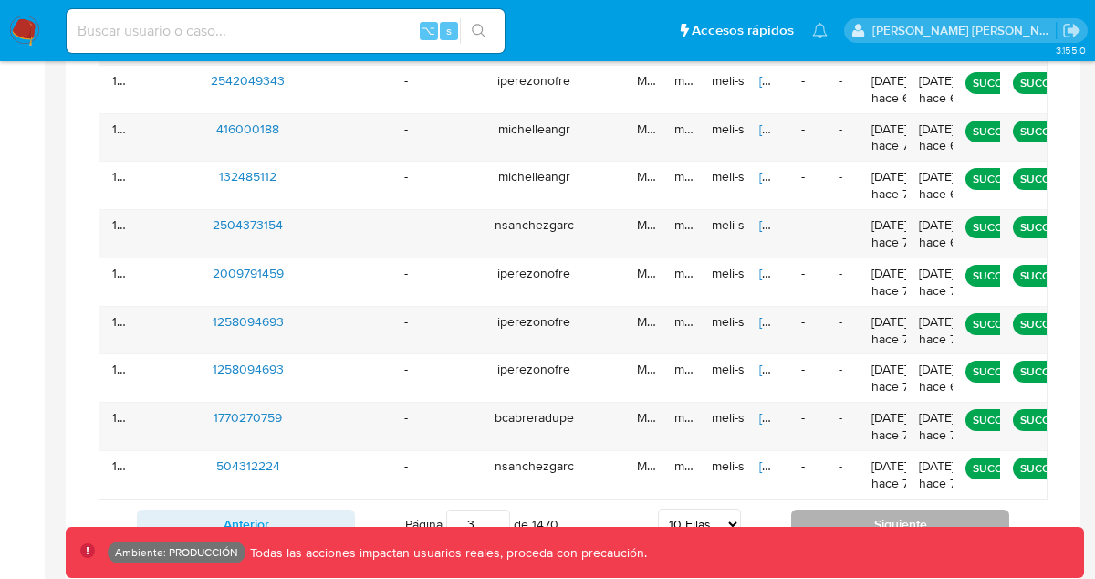
click at [897, 509] on button "Siguiente" at bounding box center [900, 523] width 218 height 29
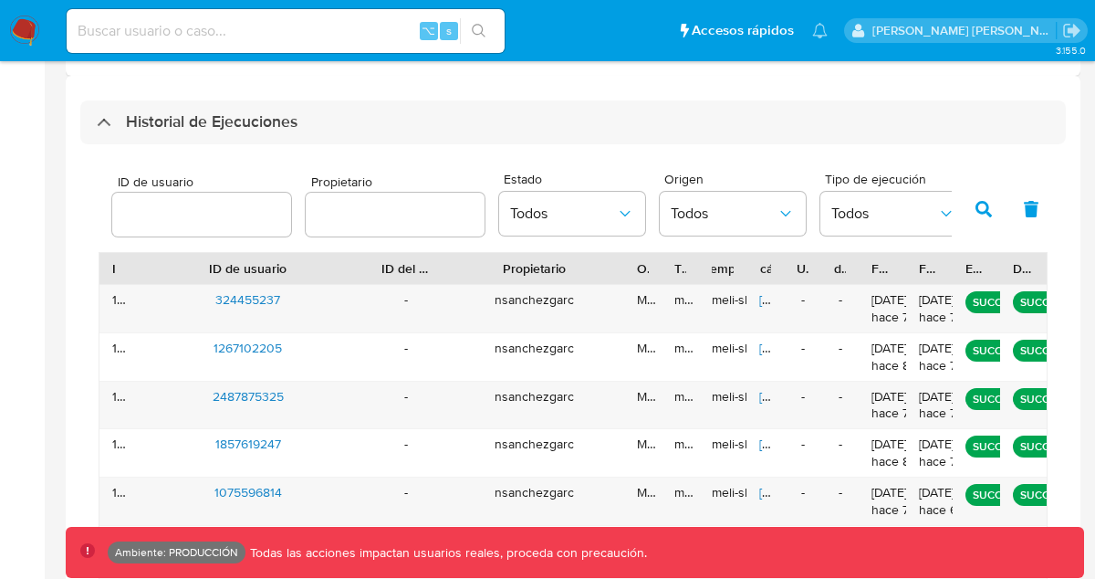
scroll to position [1033, 0]
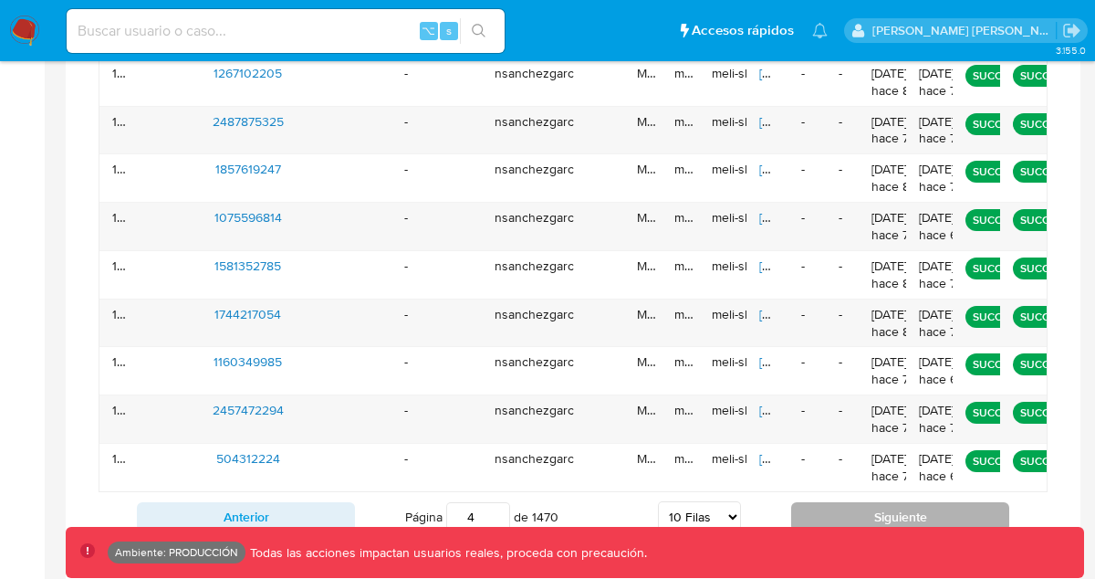
click at [897, 502] on button "Siguiente" at bounding box center [900, 516] width 218 height 29
click at [825, 502] on button "Siguiente" at bounding box center [900, 516] width 218 height 29
type input "6"
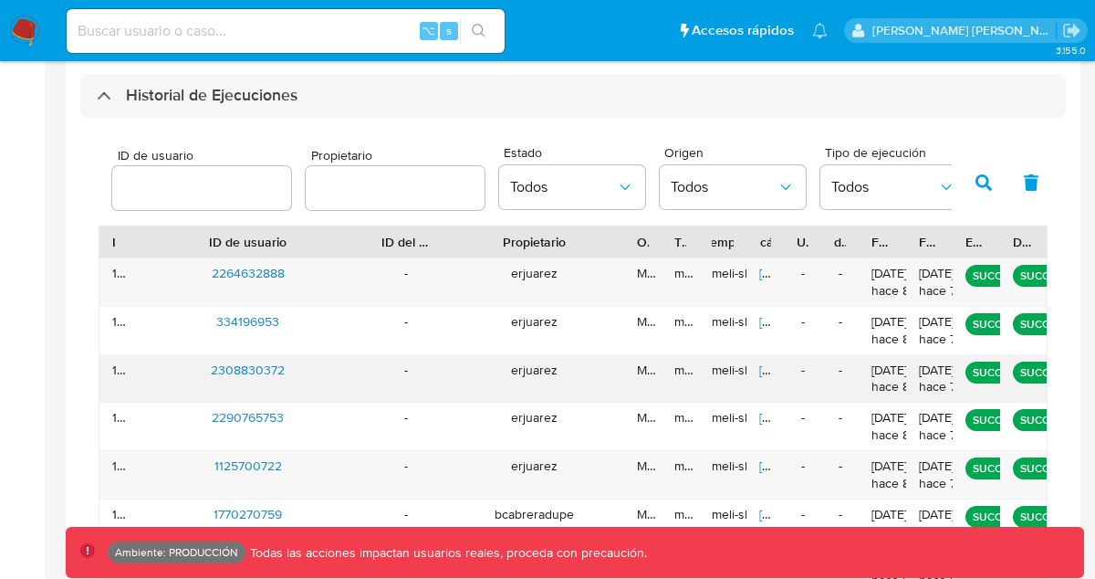
scroll to position [788, 0]
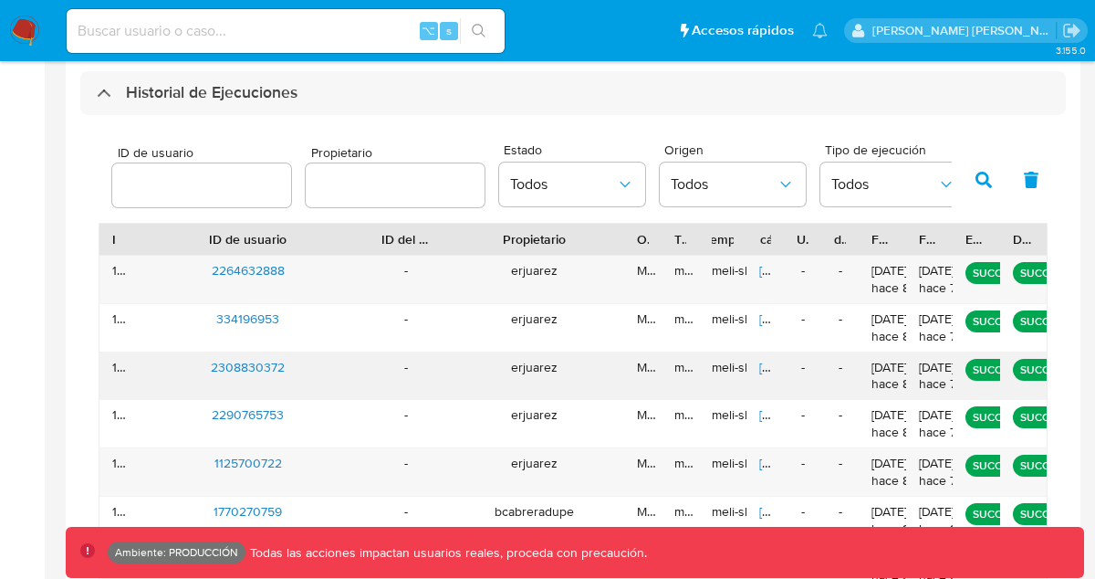
drag, startPoint x: 324, startPoint y: 361, endPoint x: 200, endPoint y: 347, distance: 125.0
click at [200, 352] on div "2308830372" at bounding box center [248, 375] width 241 height 47
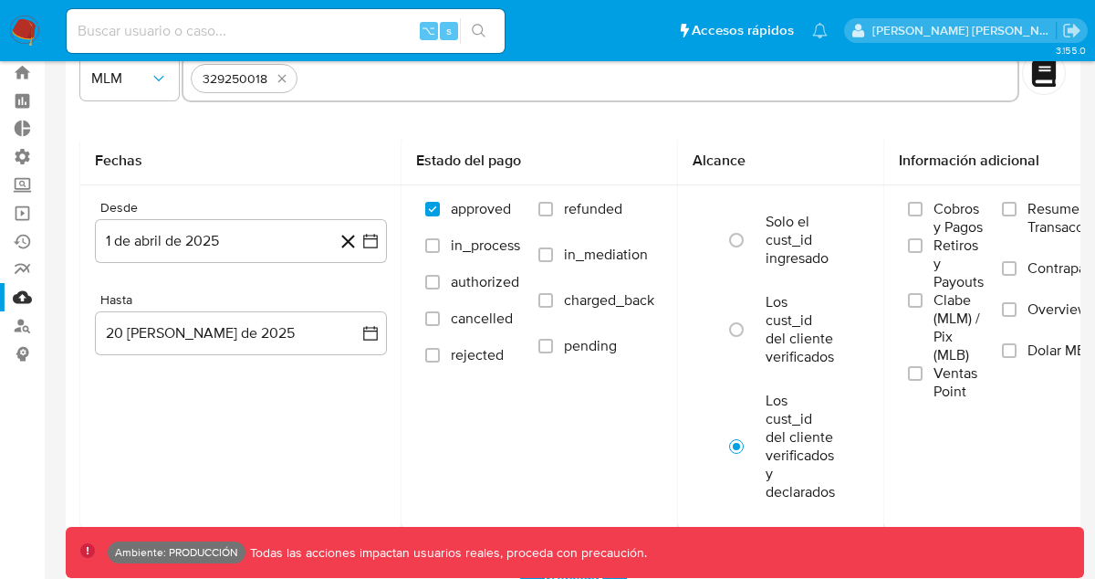
scroll to position [0, 0]
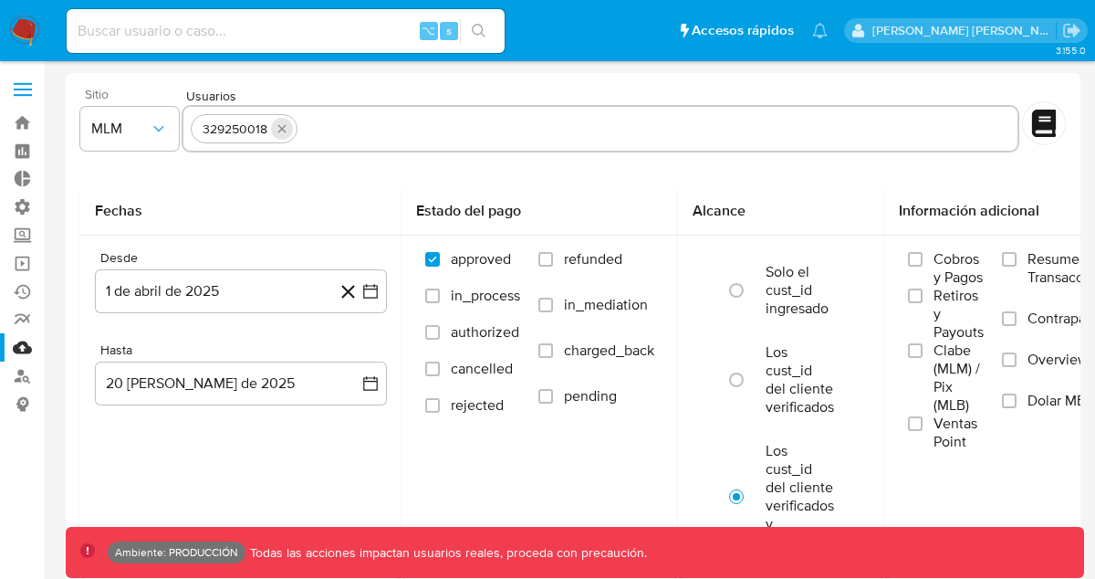
click at [280, 128] on icon "quitar 329250018" at bounding box center [282, 129] width 8 height 8
click at [320, 128] on input "text" at bounding box center [601, 128] width 820 height 29
paste input "2308830372"
type input "2308830372"
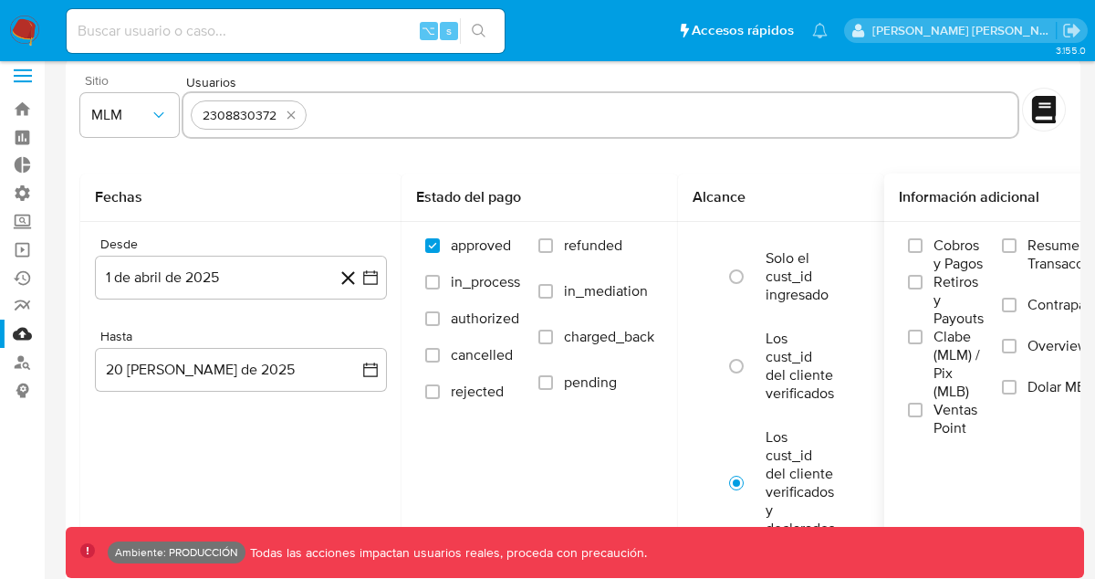
scroll to position [20, 0]
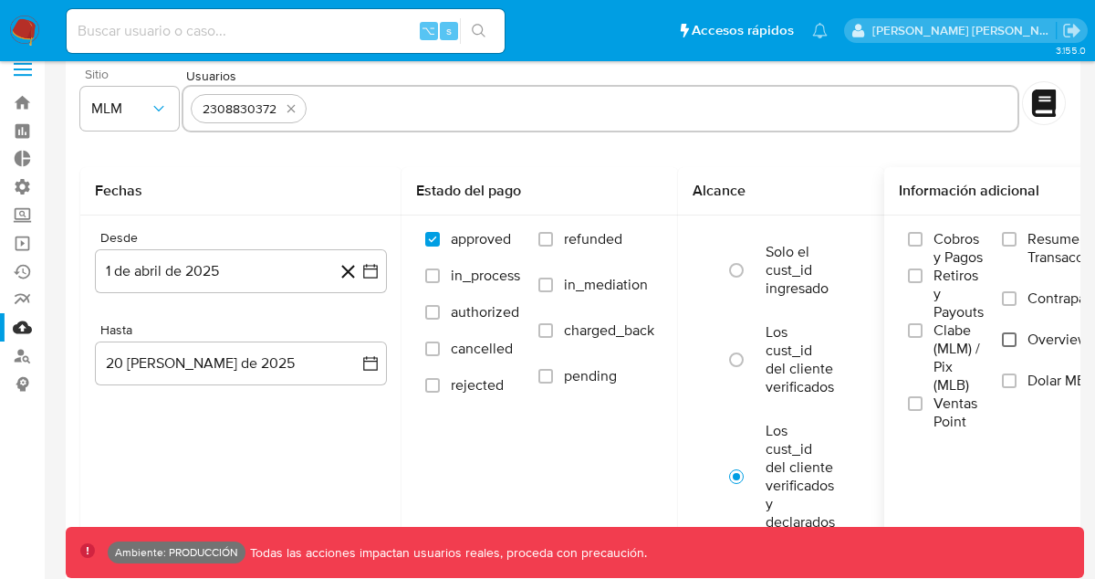
click at [1016, 339] on input "Overview" at bounding box center [1009, 339] width 15 height 15
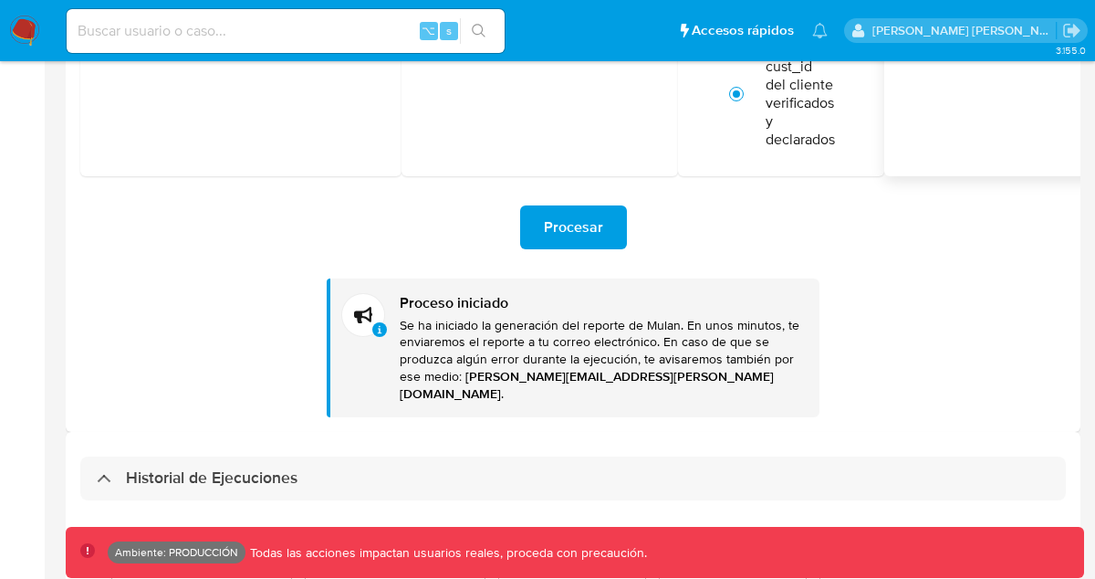
scroll to position [309, 0]
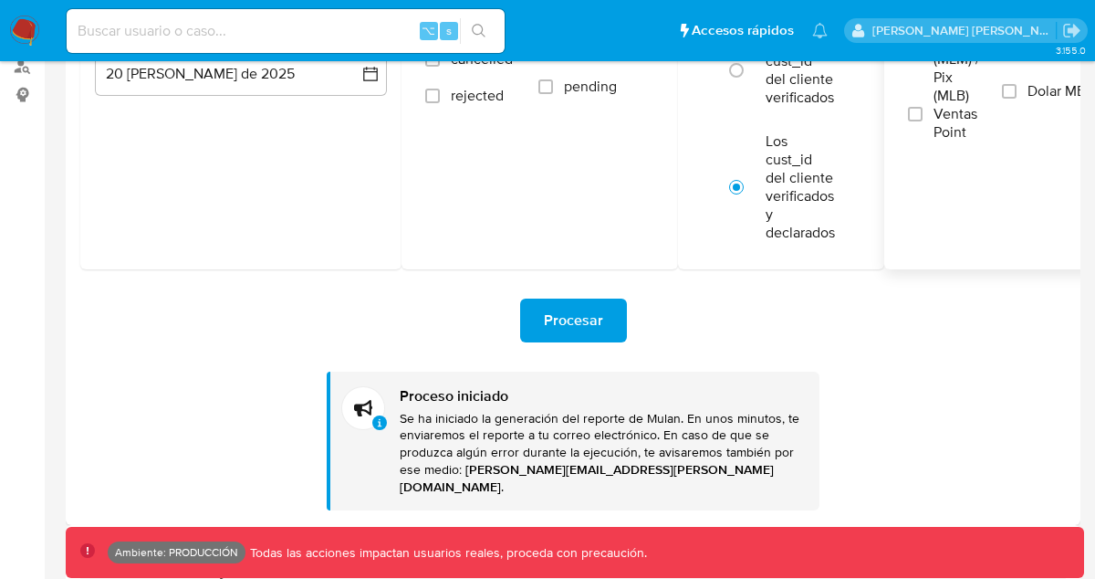
click at [566, 317] on span "Procesar" at bounding box center [573, 320] width 59 height 40
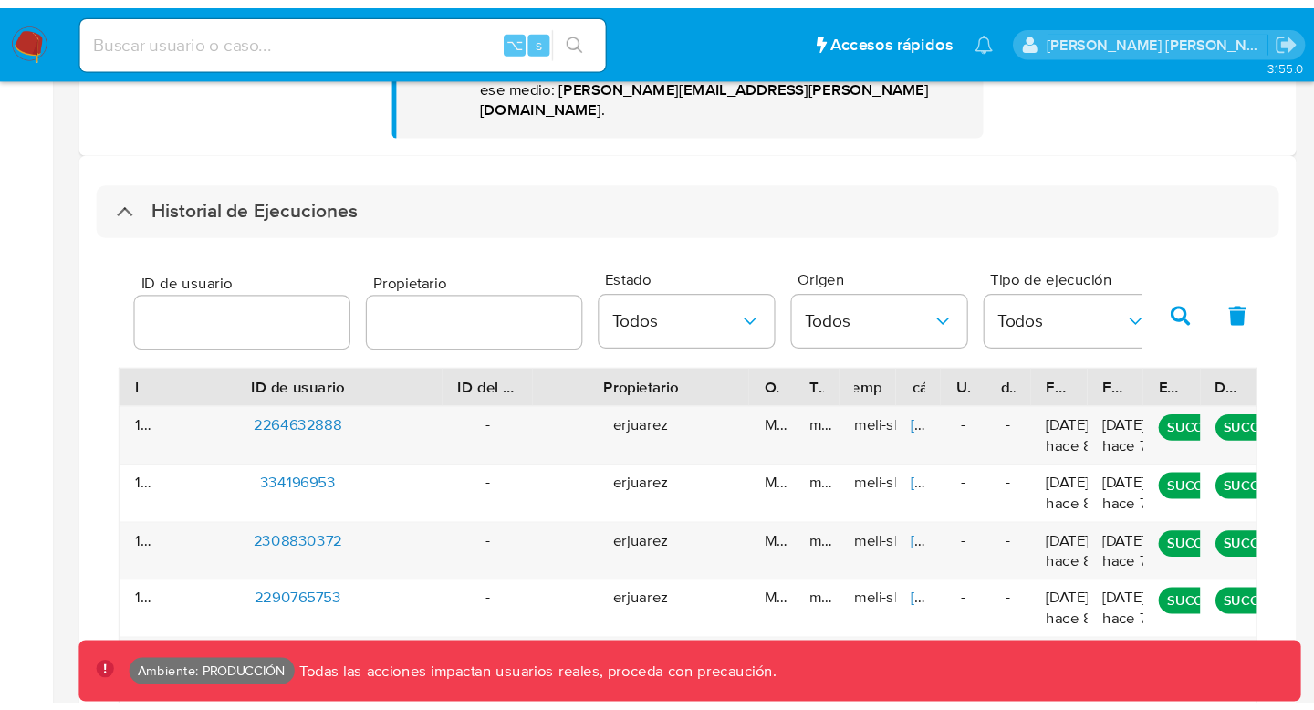
scroll to position [720, 0]
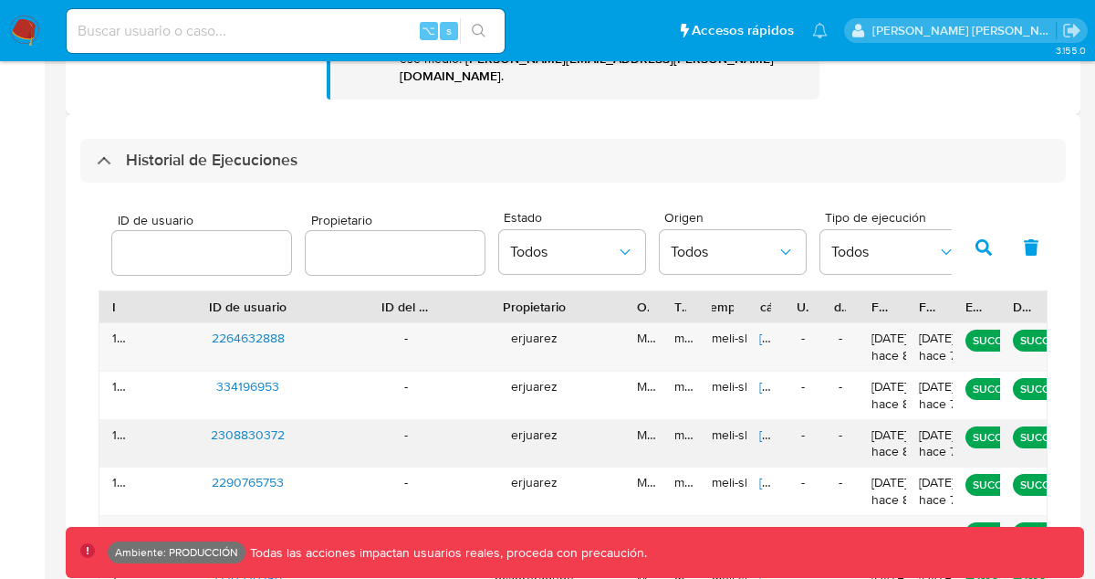
drag, startPoint x: 319, startPoint y: 420, endPoint x: 190, endPoint y: 416, distance: 129.6
click at [190, 420] on div "2308830372" at bounding box center [248, 443] width 241 height 47
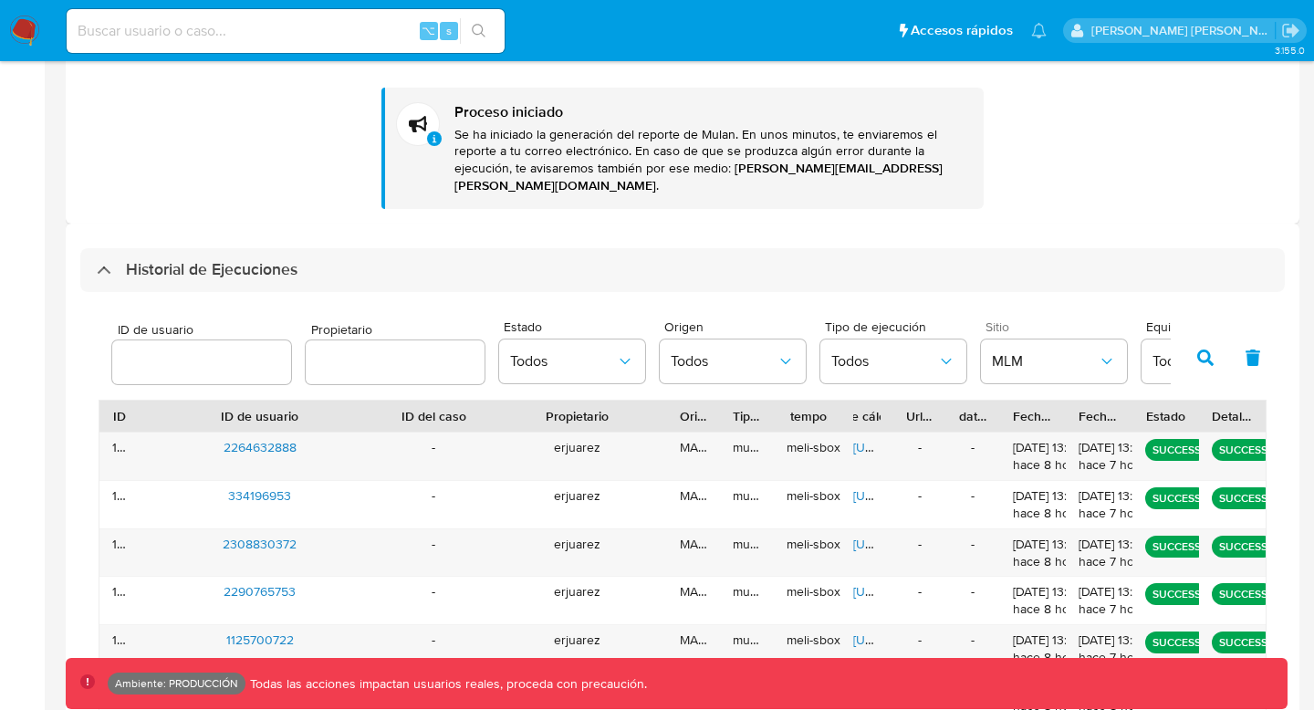
scroll to position [496, 0]
